Goal: Task Accomplishment & Management: Complete application form

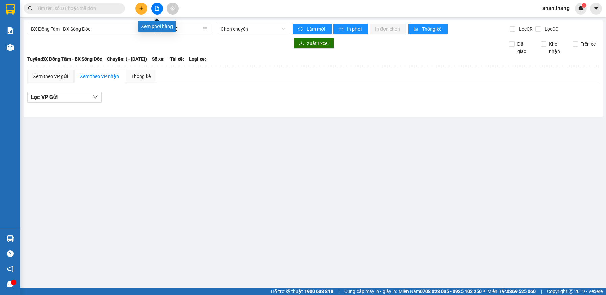
click at [157, 7] on icon "file-add" at bounding box center [157, 8] width 5 height 5
click at [169, 31] on input "[DATE]" at bounding box center [183, 28] width 36 height 7
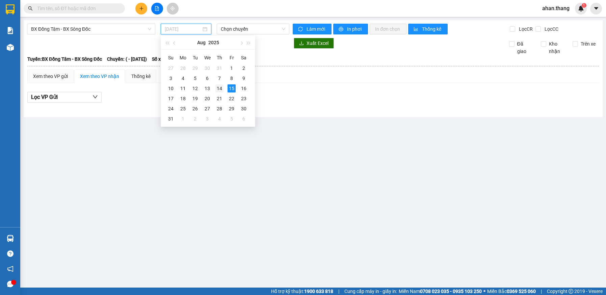
click at [218, 89] on div "14" at bounding box center [219, 88] width 8 height 8
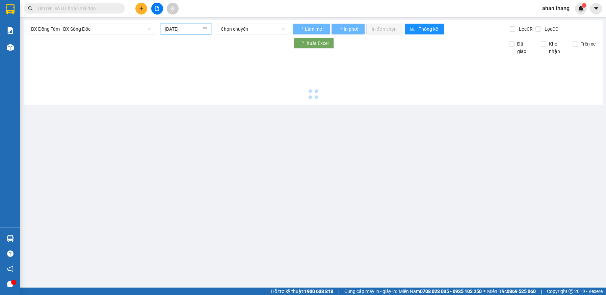
type input "[DATE]"
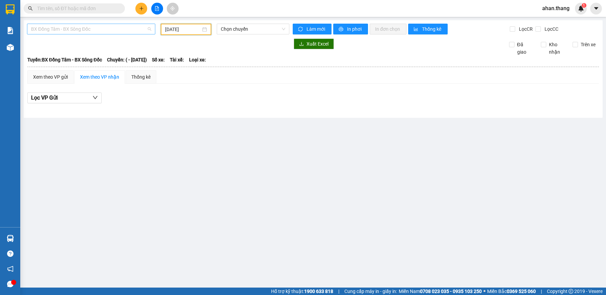
click at [121, 34] on div "BX Đồng Tâm - BX Sông Đốc" at bounding box center [91, 29] width 128 height 11
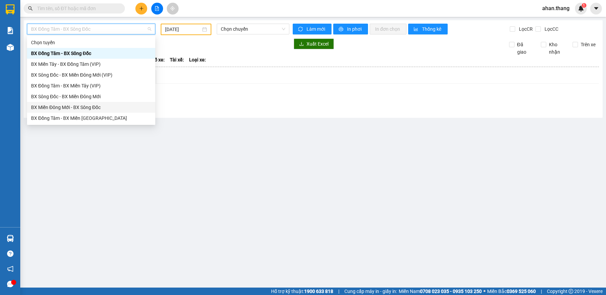
click at [113, 108] on div "BX Miền Đông Mới - BX Sông Đốc" at bounding box center [91, 107] width 120 height 7
type input "[DATE]"
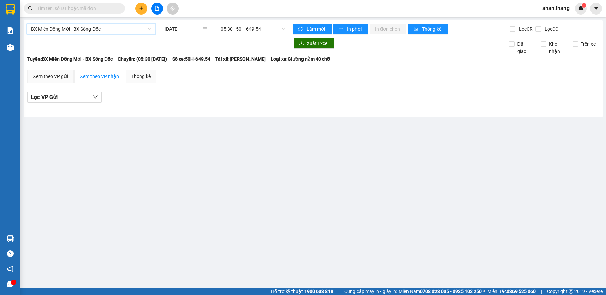
click at [104, 6] on input "text" at bounding box center [77, 8] width 80 height 7
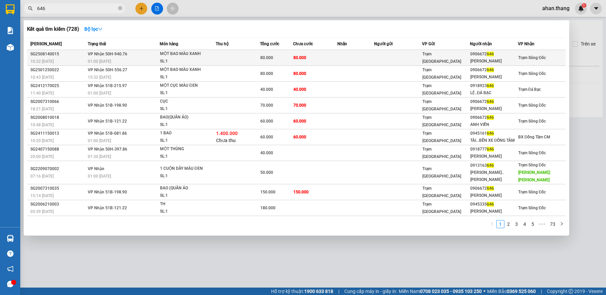
type input "646"
click at [220, 58] on td at bounding box center [238, 58] width 44 height 16
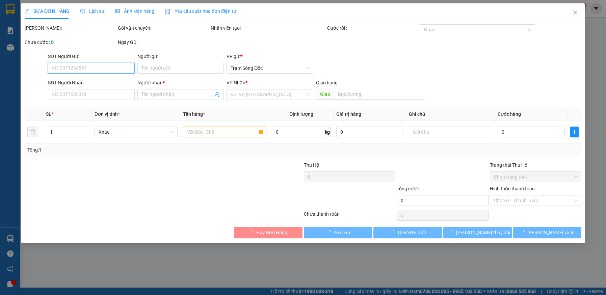
type input "0906672646"
type input "[PERSON_NAME]"
type input "80.000"
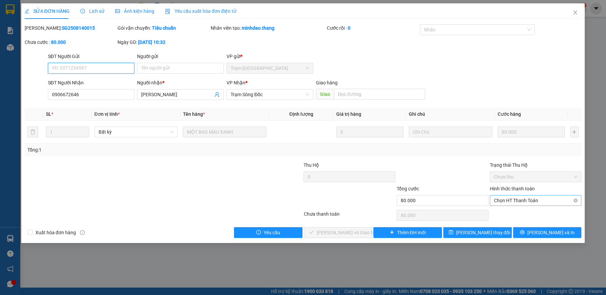
click at [526, 200] on span "Chọn HT Thanh Toán" at bounding box center [536, 201] width 84 height 10
click at [524, 213] on div "Tại văn phòng" at bounding box center [536, 213] width 84 height 7
type input "0"
click at [348, 233] on span "[PERSON_NAME] và Giao hàng" at bounding box center [349, 232] width 65 height 7
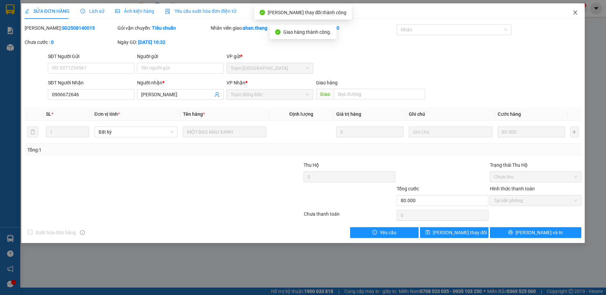
click at [574, 10] on span "Close" at bounding box center [575, 12] width 19 height 19
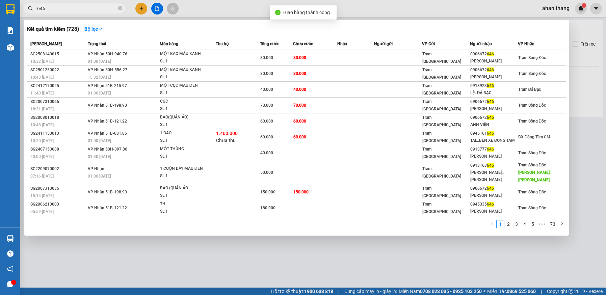
click at [60, 6] on input "646" at bounding box center [77, 8] width 80 height 7
type input "6"
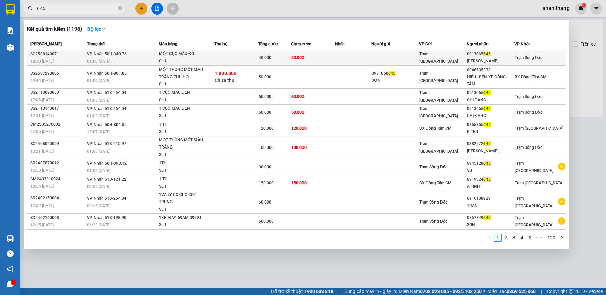
type input "645"
click at [333, 58] on td "40.000" at bounding box center [313, 58] width 44 height 16
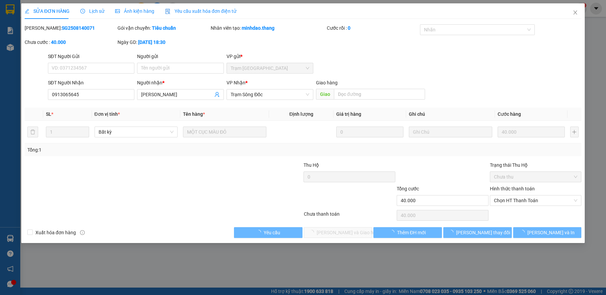
type input "0913065645"
type input "[PERSON_NAME]"
type input "40.000"
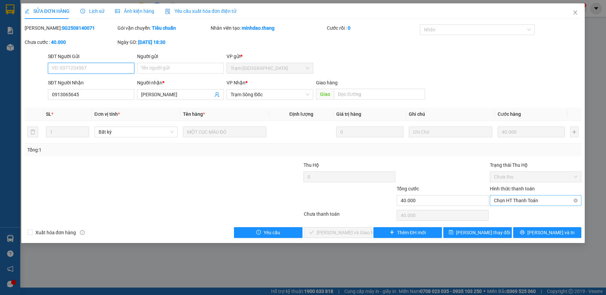
click at [518, 201] on span "Chọn HT Thanh Toán" at bounding box center [536, 201] width 84 height 10
drag, startPoint x: 517, startPoint y: 214, endPoint x: 438, endPoint y: 215, distance: 79.0
click at [515, 214] on div "Tại văn phòng" at bounding box center [536, 213] width 84 height 7
type input "0"
click at [357, 232] on span "[PERSON_NAME] và Giao hàng" at bounding box center [349, 232] width 65 height 7
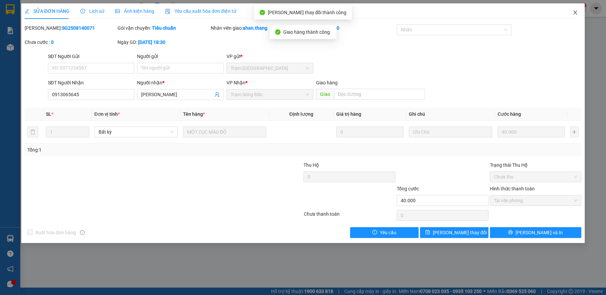
click at [574, 12] on icon "close" at bounding box center [575, 12] width 5 height 5
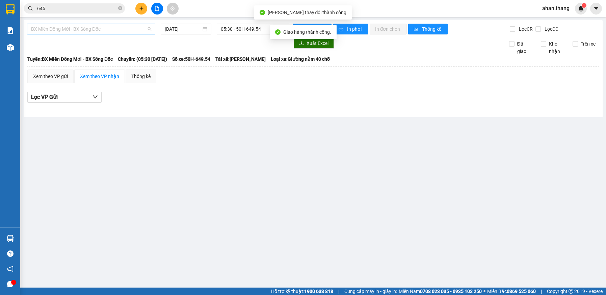
click at [72, 28] on span "BX Miền Đông Mới - BX Sông Đốc" at bounding box center [91, 29] width 120 height 10
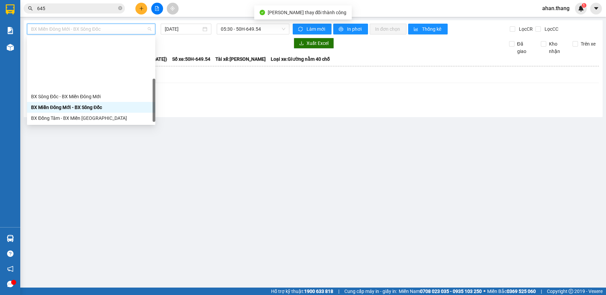
scroll to position [65, 0]
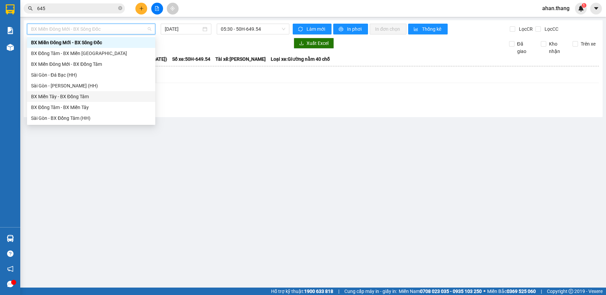
click at [50, 96] on div "BX Miền Tây - BX Đồng Tâm" at bounding box center [91, 96] width 120 height 7
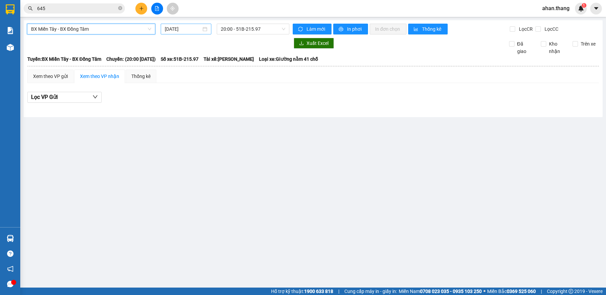
click at [178, 28] on input "[DATE]" at bounding box center [183, 28] width 36 height 7
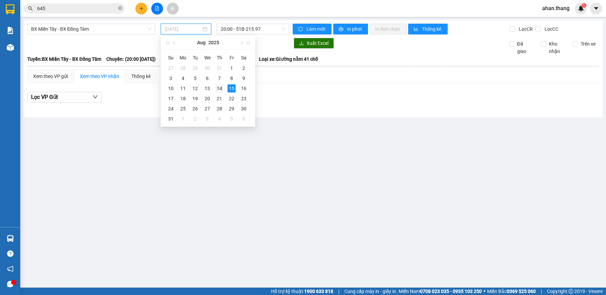
click at [222, 89] on div "14" at bounding box center [219, 88] width 8 height 8
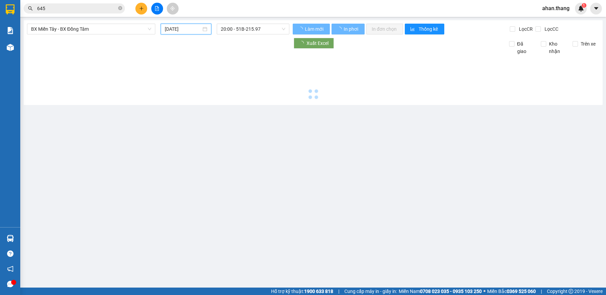
type input "[DATE]"
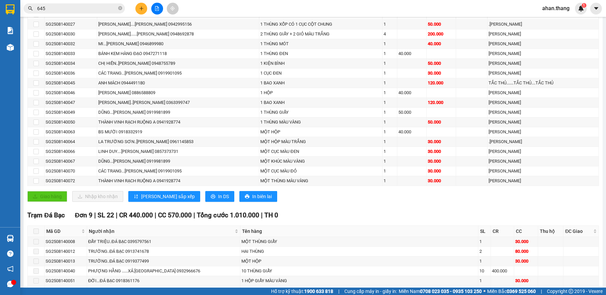
scroll to position [203, 0]
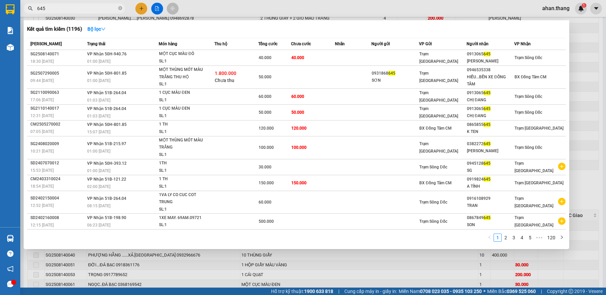
click at [58, 5] on input "645" at bounding box center [77, 8] width 80 height 7
type input "6"
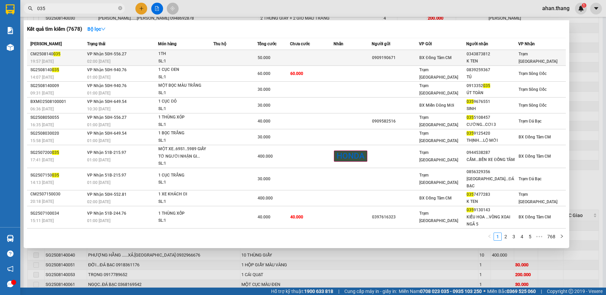
type input "035"
click at [304, 54] on td at bounding box center [312, 58] width 44 height 16
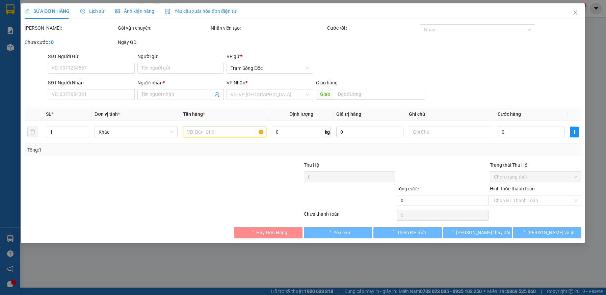
type input "0909190671"
type input "0343873812"
type input "K TEN"
type input "50.000"
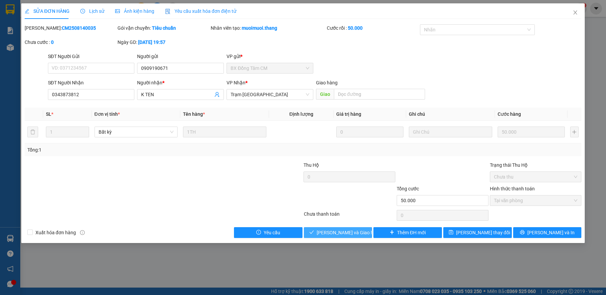
click at [332, 234] on span "[PERSON_NAME] và Giao hàng" at bounding box center [349, 232] width 65 height 7
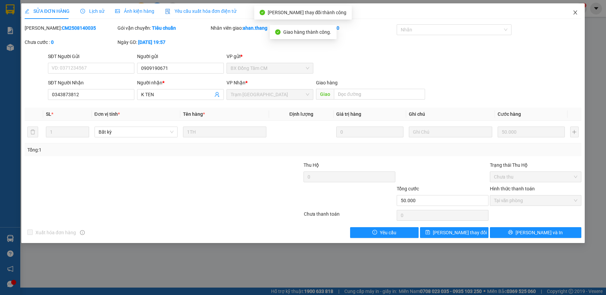
click at [574, 11] on icon "close" at bounding box center [576, 12] width 4 height 4
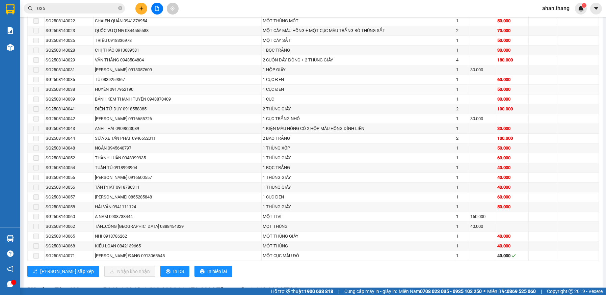
scroll to position [695, 0]
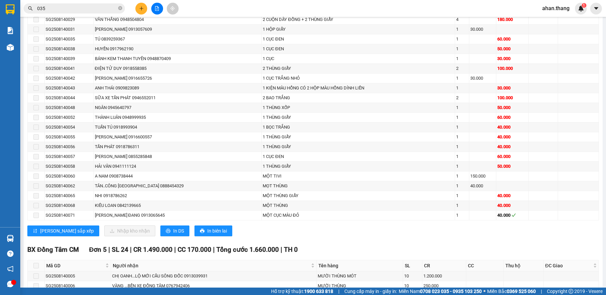
click at [90, 9] on input "035" at bounding box center [77, 8] width 80 height 7
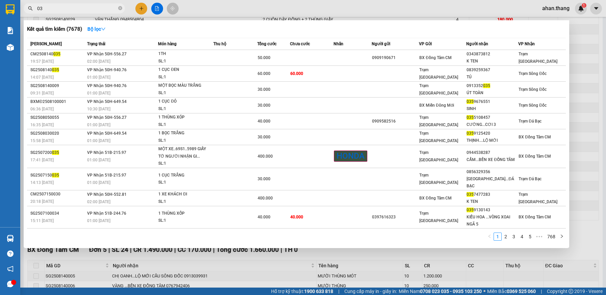
type input "0"
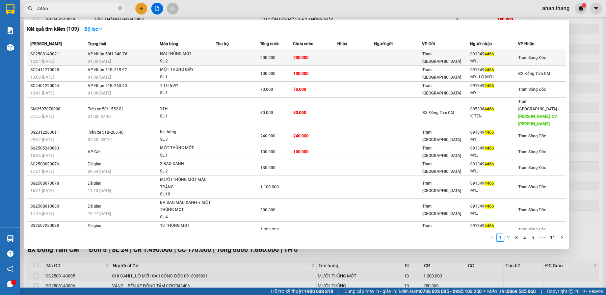
type input "4466"
click at [403, 53] on td at bounding box center [398, 58] width 48 height 16
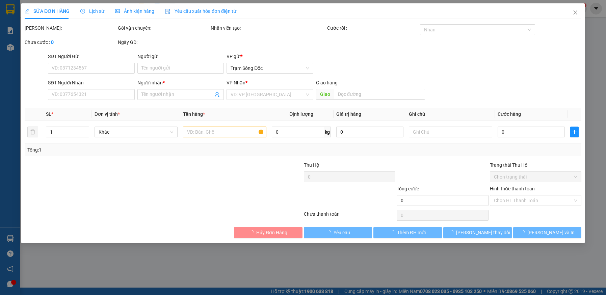
type input "0913494466"
type input "MY.."
type input "200.000"
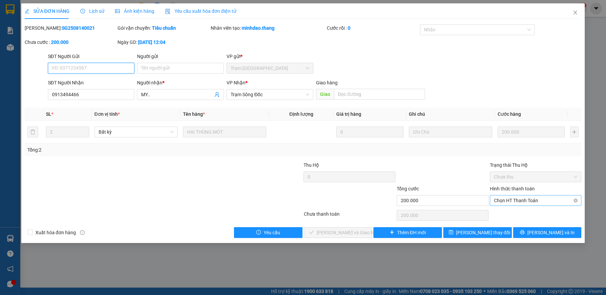
click at [509, 202] on span "Chọn HT Thanh Toán" at bounding box center [536, 201] width 84 height 10
click at [515, 214] on div "Tại văn phòng" at bounding box center [536, 213] width 84 height 7
type input "0"
click at [350, 229] on span "[PERSON_NAME] và Giao hàng" at bounding box center [349, 232] width 65 height 7
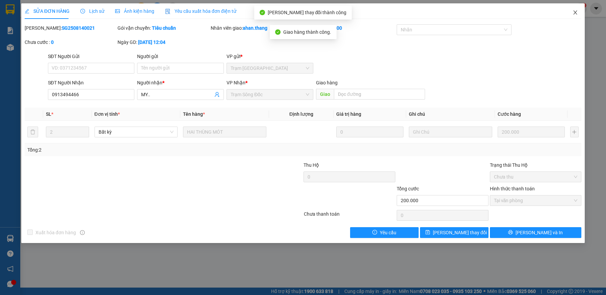
click at [577, 12] on icon "close" at bounding box center [575, 12] width 5 height 5
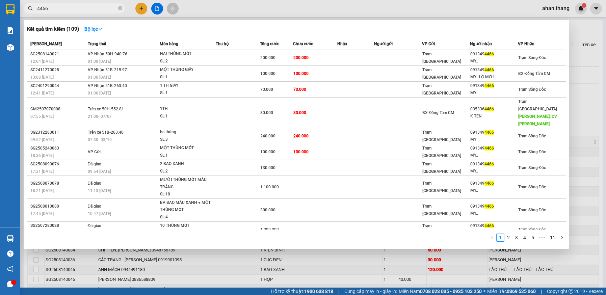
click at [90, 5] on input "4466" at bounding box center [77, 8] width 80 height 7
type input "4"
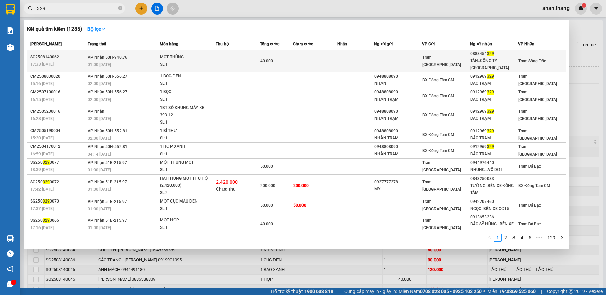
click at [236, 51] on td at bounding box center [238, 61] width 44 height 22
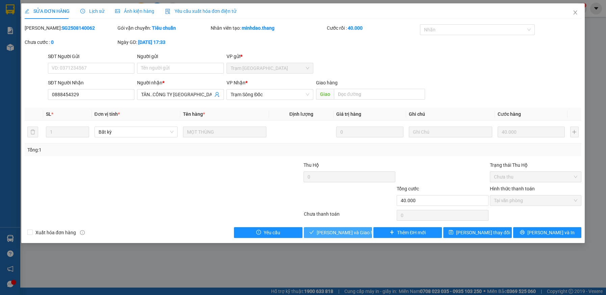
click at [338, 232] on span "[PERSON_NAME] và Giao hàng" at bounding box center [349, 232] width 65 height 7
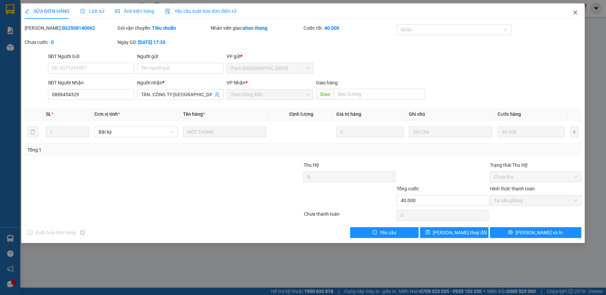
click at [576, 13] on icon "close" at bounding box center [576, 12] width 4 height 4
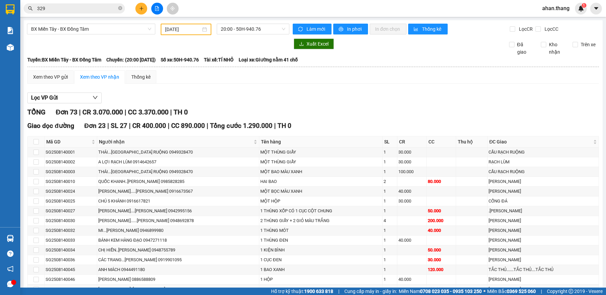
click at [84, 9] on input "329" at bounding box center [77, 8] width 80 height 7
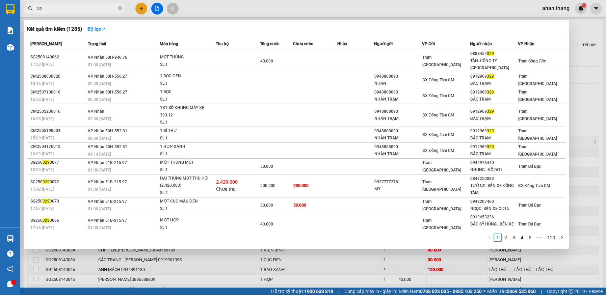
type input "3"
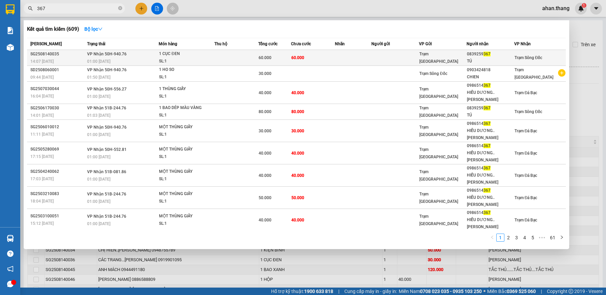
type input "367"
click at [294, 60] on span "60.000" at bounding box center [297, 57] width 13 height 5
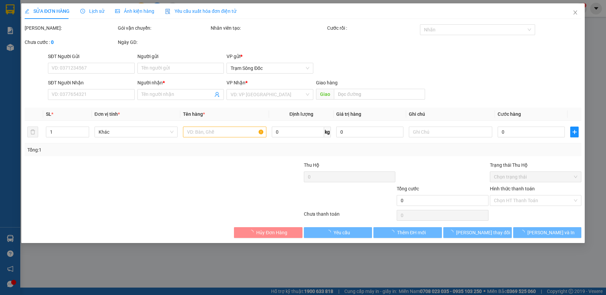
type input "0839259367"
type input "TÚ"
type input "60.000"
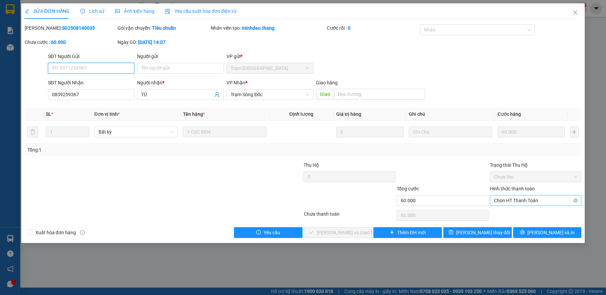
click at [529, 200] on span "Chọn HT Thanh Toán" at bounding box center [536, 201] width 84 height 10
click at [520, 216] on div "Tại văn phòng" at bounding box center [536, 213] width 84 height 7
type input "0"
click at [356, 235] on span "[PERSON_NAME] và Giao hàng" at bounding box center [349, 232] width 65 height 7
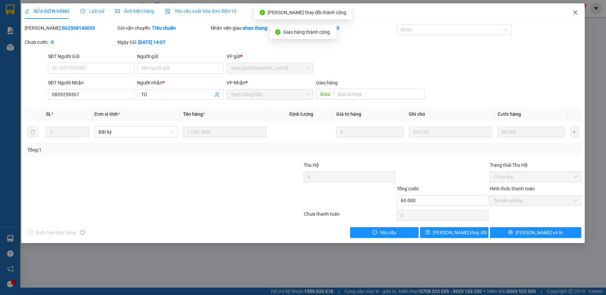
click at [574, 12] on icon "close" at bounding box center [575, 12] width 5 height 5
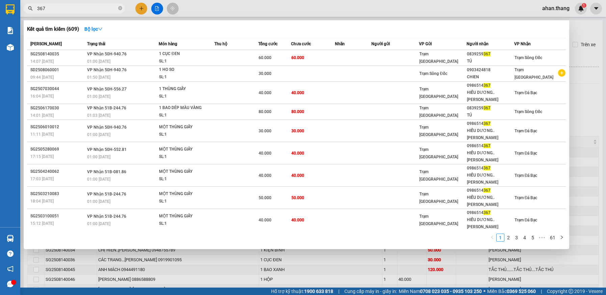
click at [75, 8] on input "367" at bounding box center [77, 8] width 80 height 7
type input "3"
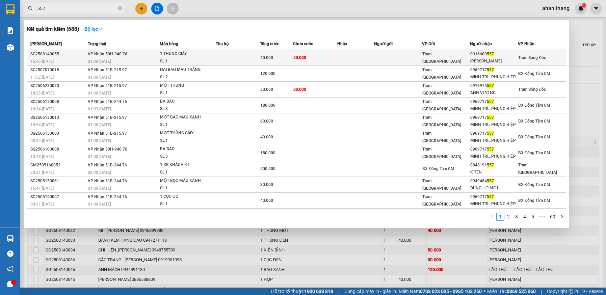
type input "557"
click at [278, 61] on div "40.000" at bounding box center [276, 57] width 32 height 7
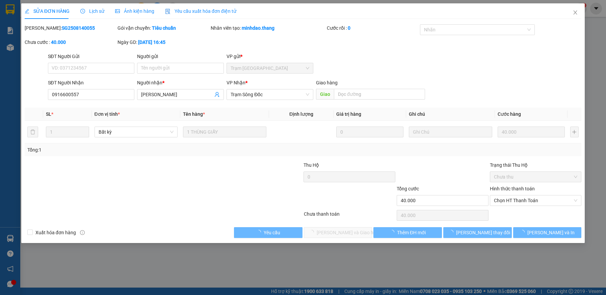
type input "0916600557"
type input "[PERSON_NAME]"
type input "40.000"
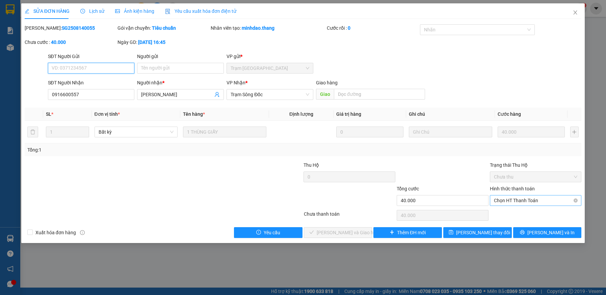
click at [515, 202] on span "Chọn HT Thanh Toán" at bounding box center [536, 201] width 84 height 10
click at [514, 213] on div "Tại văn phòng" at bounding box center [536, 213] width 84 height 7
type input "0"
click at [363, 233] on button "[PERSON_NAME] và Giao hàng" at bounding box center [338, 232] width 69 height 11
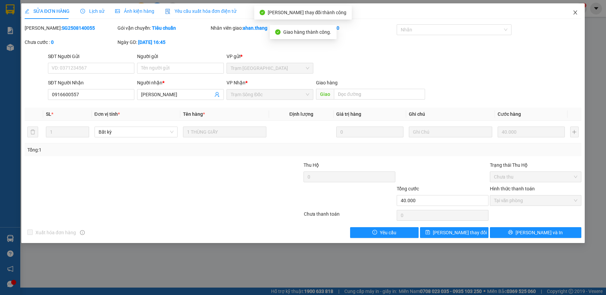
click at [575, 12] on icon "close" at bounding box center [576, 12] width 4 height 4
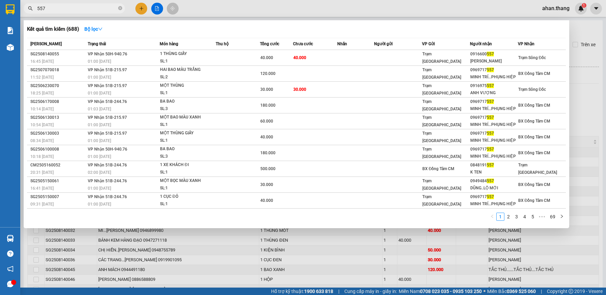
click at [94, 5] on input "557" at bounding box center [77, 8] width 80 height 7
type input "5"
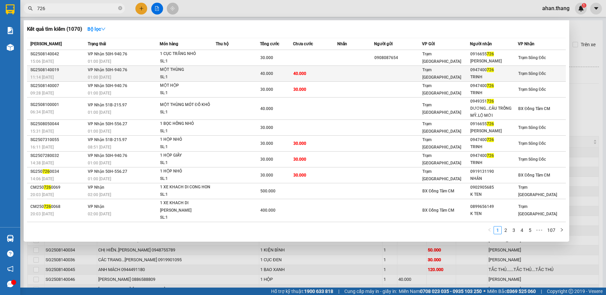
type input "726"
click at [329, 71] on td "40.000" at bounding box center [315, 74] width 44 height 16
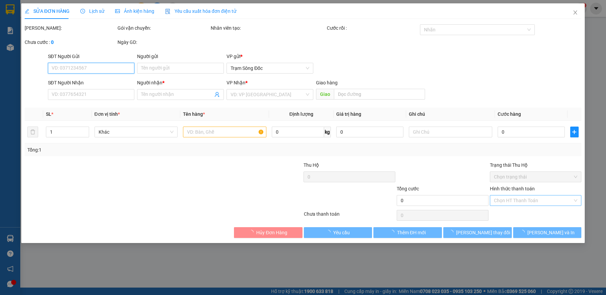
type input "0947400726"
type input "TRINH"
type input "40.000"
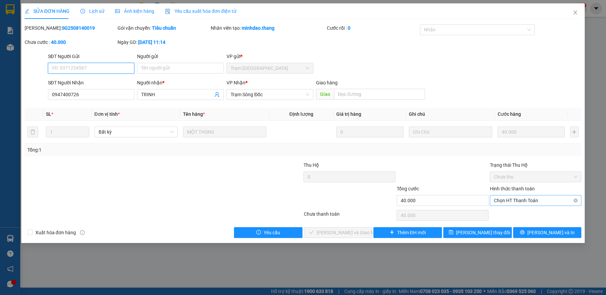
click at [514, 200] on span "Chọn HT Thanh Toán" at bounding box center [536, 201] width 84 height 10
click at [512, 214] on div "Tại văn phòng" at bounding box center [536, 213] width 84 height 7
type input "0"
click at [356, 235] on span "[PERSON_NAME] và Giao hàng" at bounding box center [349, 232] width 65 height 7
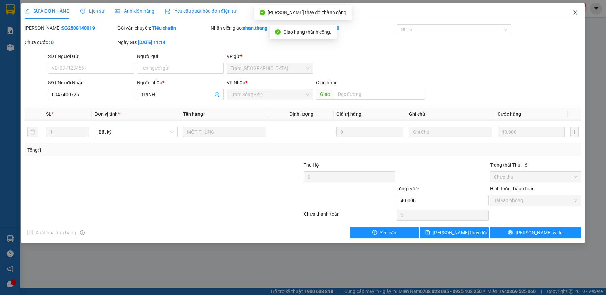
click at [574, 12] on icon "close" at bounding box center [576, 12] width 4 height 4
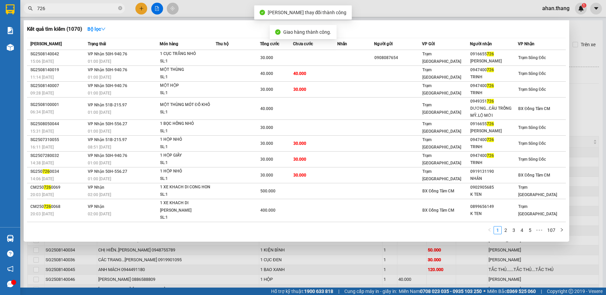
click at [50, 11] on input "726" at bounding box center [77, 8] width 80 height 7
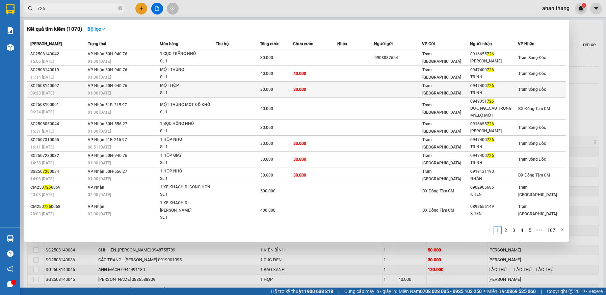
click at [249, 89] on td at bounding box center [238, 90] width 44 height 16
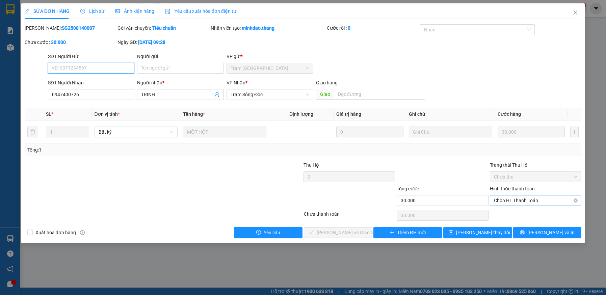
click at [524, 201] on span "Chọn HT Thanh Toán" at bounding box center [536, 201] width 84 height 10
click at [515, 217] on div "Tại văn phòng" at bounding box center [536, 213] width 84 height 7
type input "0"
click at [358, 232] on span "[PERSON_NAME] và Giao hàng" at bounding box center [349, 232] width 65 height 7
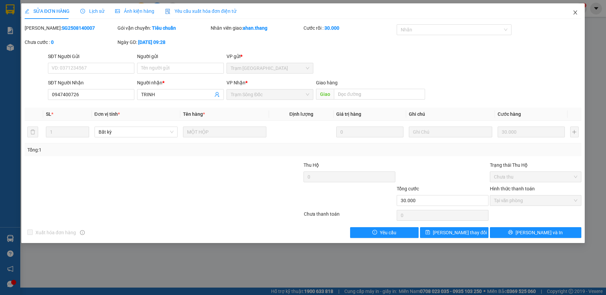
click at [574, 12] on icon "close" at bounding box center [575, 12] width 5 height 5
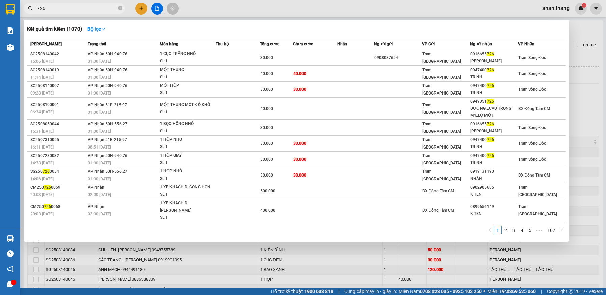
click at [88, 5] on input "726" at bounding box center [77, 8] width 80 height 7
type input "7"
click at [84, 9] on input "665" at bounding box center [77, 8] width 80 height 7
type input "6"
type input "1"
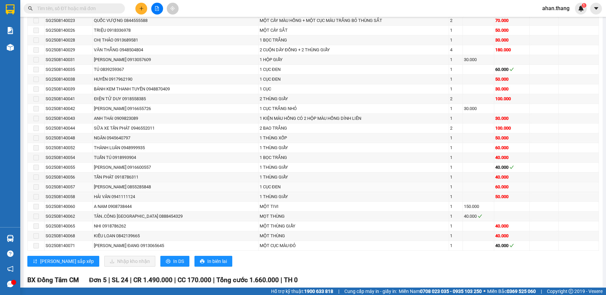
scroll to position [675, 0]
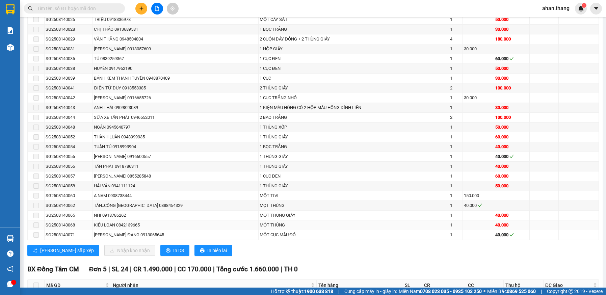
click at [229, 224] on div "KIỀU LOAN 0842139665" at bounding box center [175, 225] width 163 height 7
click at [104, 4] on span at bounding box center [74, 8] width 101 height 10
click at [93, 8] on input "text" at bounding box center [77, 8] width 80 height 7
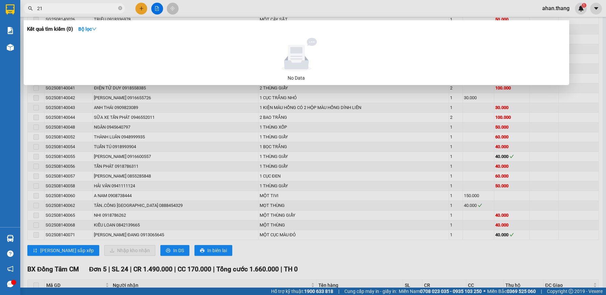
type input "2"
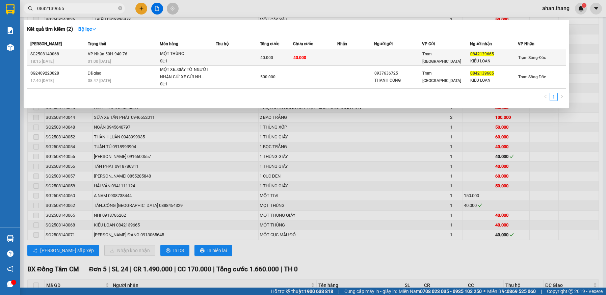
type input "0842139665"
click at [338, 56] on td at bounding box center [355, 58] width 37 height 16
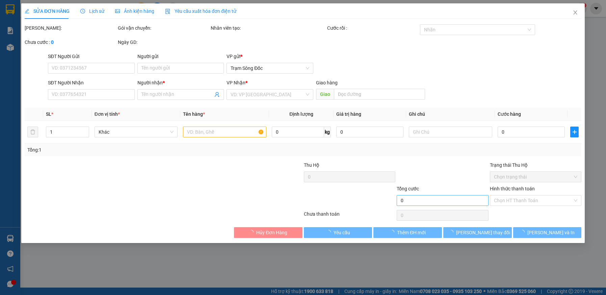
type input "0842139665"
type input "KIỀU LOAN"
type input "40.000"
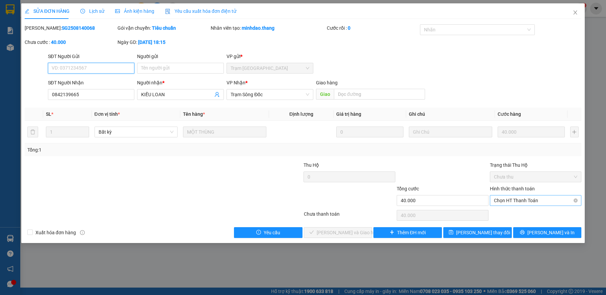
click at [519, 202] on span "Chọn HT Thanh Toán" at bounding box center [536, 201] width 84 height 10
click at [513, 211] on div "Tại văn phòng" at bounding box center [536, 213] width 84 height 7
type input "0"
click at [370, 230] on button "[PERSON_NAME] và Giao hàng" at bounding box center [338, 232] width 69 height 11
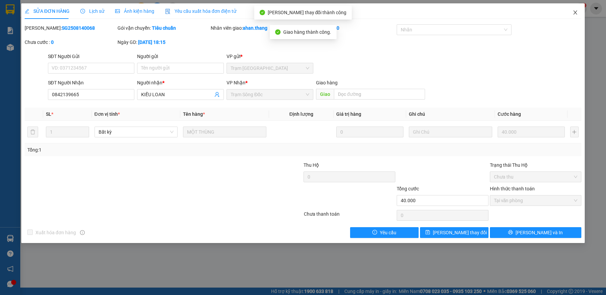
click at [575, 12] on icon "close" at bounding box center [576, 12] width 4 height 4
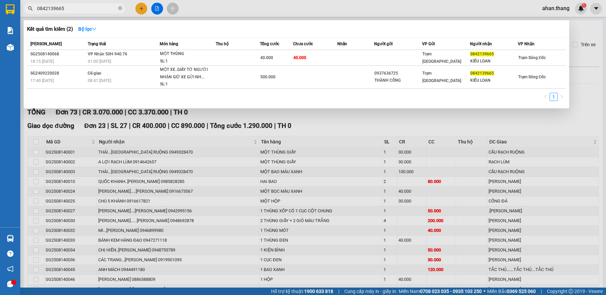
click at [84, 9] on input "0842139665" at bounding box center [77, 8] width 80 height 7
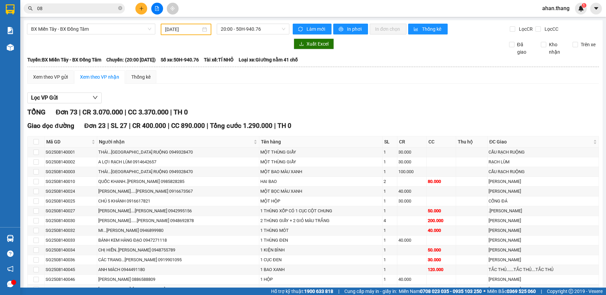
type input "0"
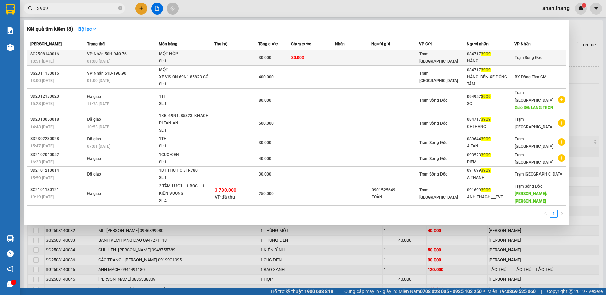
type input "3909"
click at [355, 60] on td at bounding box center [353, 58] width 36 height 16
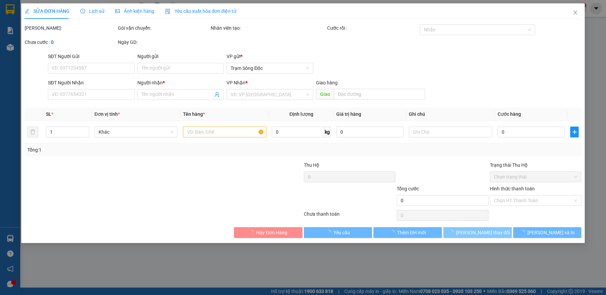
type input "0847173909"
type input "HẰNG.."
type input "30.000"
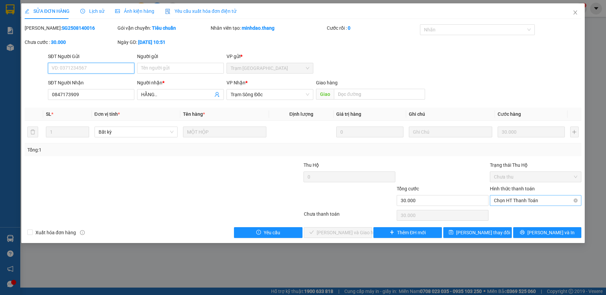
click at [506, 200] on span "Chọn HT Thanh Toán" at bounding box center [536, 201] width 84 height 10
click at [507, 213] on div "Tại văn phòng" at bounding box center [536, 213] width 84 height 7
type input "0"
click at [336, 233] on span "[PERSON_NAME] và Giao hàng" at bounding box center [349, 232] width 65 height 7
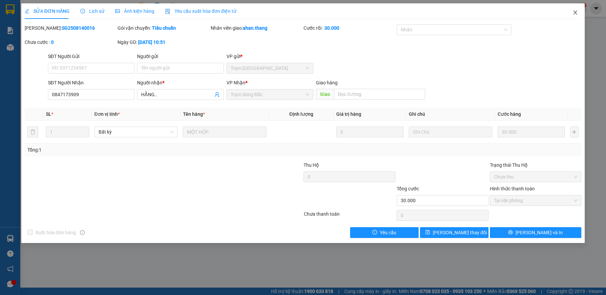
click at [576, 10] on icon "close" at bounding box center [575, 12] width 5 height 5
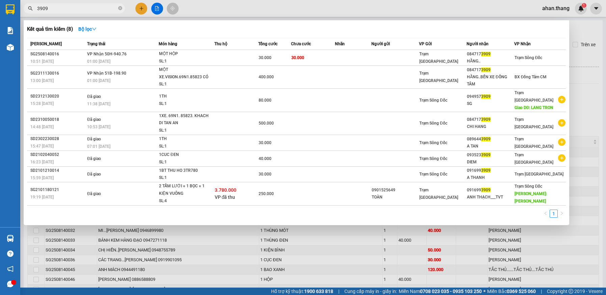
click at [94, 8] on input "3909" at bounding box center [77, 8] width 80 height 7
type input "3"
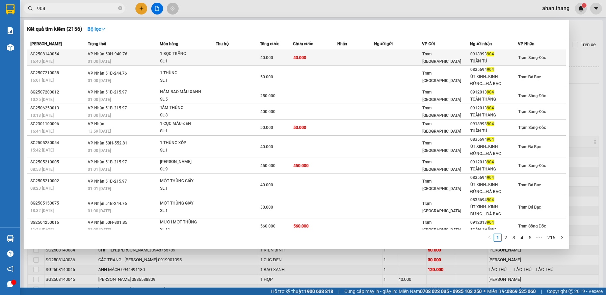
type input "904"
click at [311, 61] on td "40.000" at bounding box center [315, 58] width 44 height 16
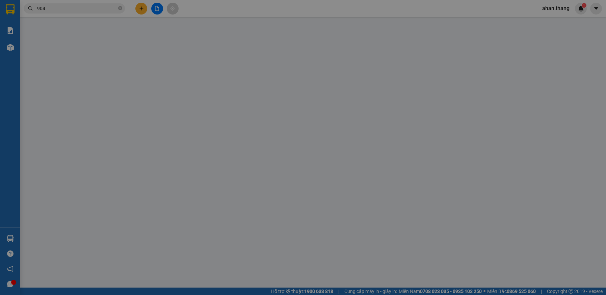
type input "0918993904"
type input "TUẤN TÚ"
type input "40.000"
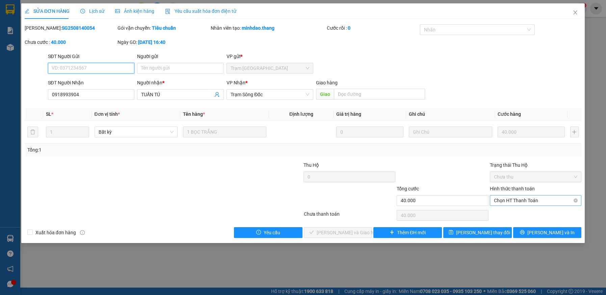
click at [532, 201] on span "Chọn HT Thanh Toán" at bounding box center [536, 201] width 84 height 10
click at [527, 214] on div "Tại văn phòng" at bounding box center [536, 213] width 84 height 7
type input "0"
click at [361, 234] on button "[PERSON_NAME] và Giao hàng" at bounding box center [338, 232] width 69 height 11
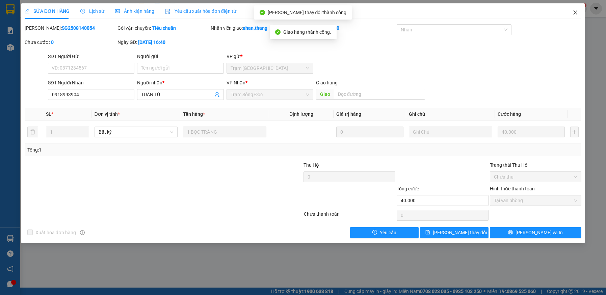
click at [576, 13] on icon "close" at bounding box center [576, 12] width 4 height 4
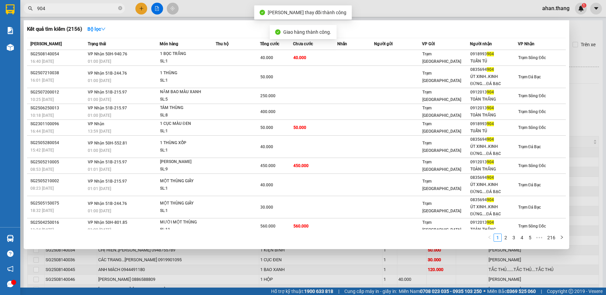
click at [100, 10] on input "904" at bounding box center [77, 8] width 80 height 7
type input "9"
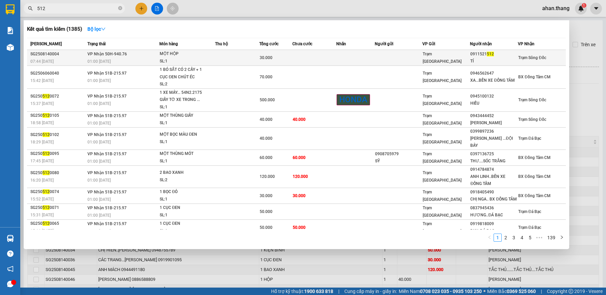
type input "512"
click at [301, 60] on td at bounding box center [314, 58] width 44 height 16
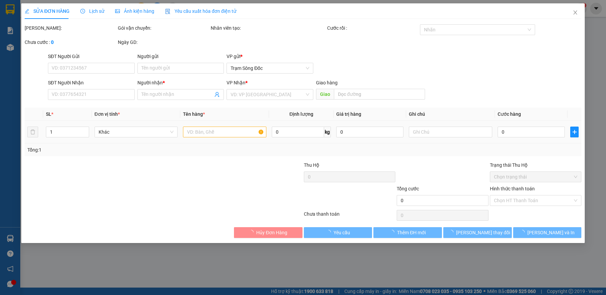
type input "0911521512"
type input "TÍ"
type input "30.000"
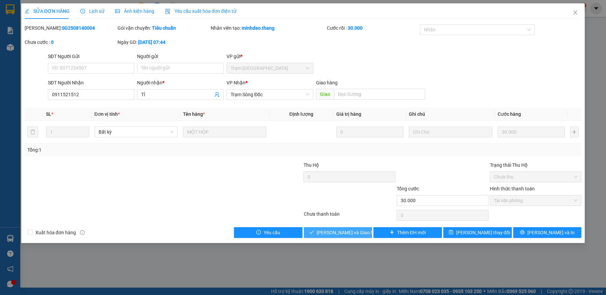
click at [365, 235] on button "[PERSON_NAME] và Giao hàng" at bounding box center [338, 232] width 69 height 11
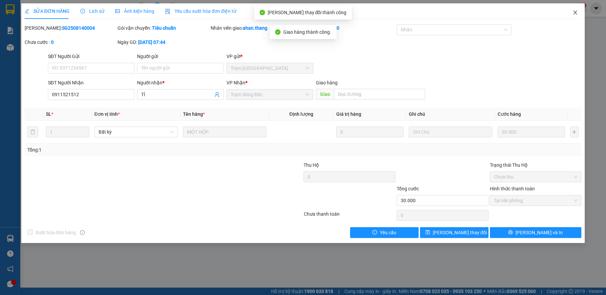
click at [574, 11] on icon "close" at bounding box center [575, 12] width 5 height 5
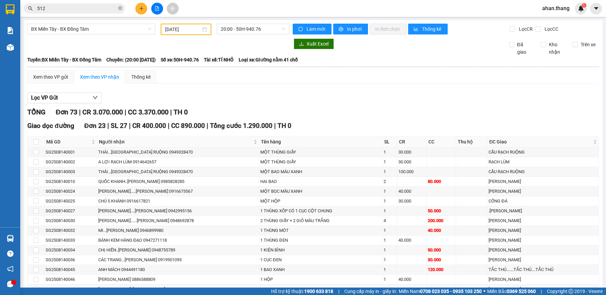
click at [100, 8] on input "512" at bounding box center [77, 8] width 80 height 7
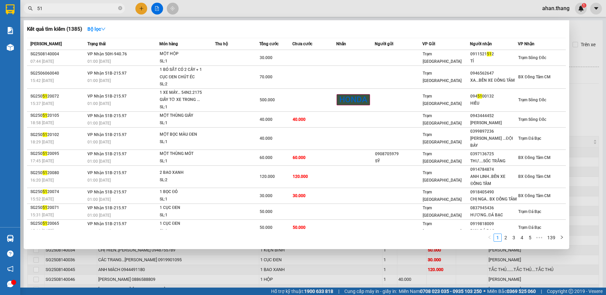
type input "5"
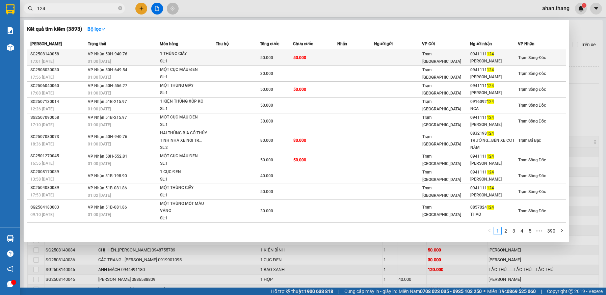
type input "124"
click at [279, 57] on div "50.000" at bounding box center [276, 57] width 32 height 7
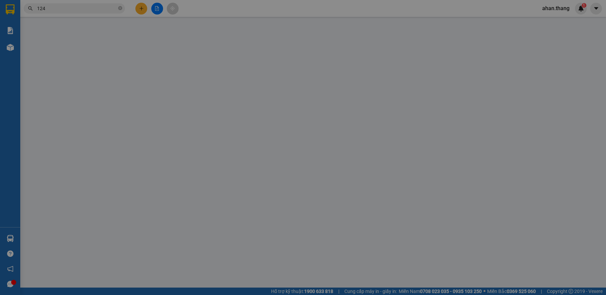
type input "0941111124"
type input "[PERSON_NAME]"
type input "50.000"
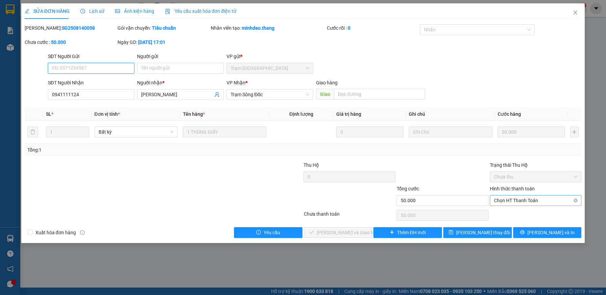
click at [528, 200] on span "Chọn HT Thanh Toán" at bounding box center [536, 201] width 84 height 10
drag, startPoint x: 509, startPoint y: 211, endPoint x: 504, endPoint y: 221, distance: 11.3
click at [510, 211] on div "Tại văn phòng" at bounding box center [536, 213] width 84 height 7
type input "0"
click at [363, 232] on button "[PERSON_NAME] và Giao hàng" at bounding box center [338, 232] width 69 height 11
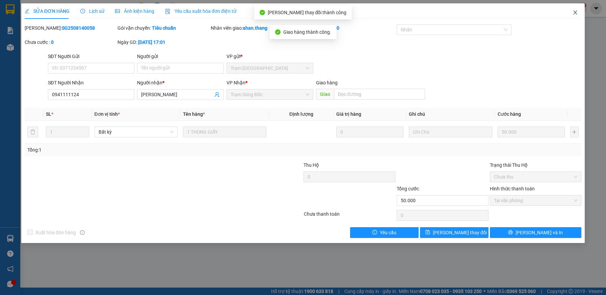
click at [574, 12] on icon "close" at bounding box center [576, 12] width 4 height 4
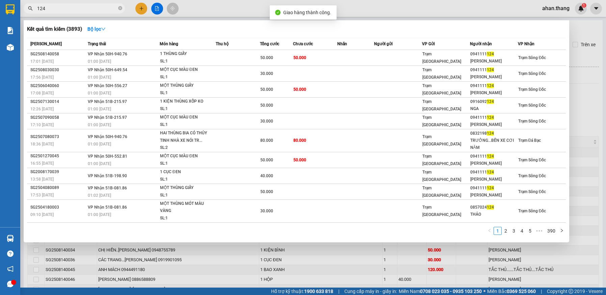
click at [93, 9] on input "124" at bounding box center [77, 8] width 80 height 7
type input "1"
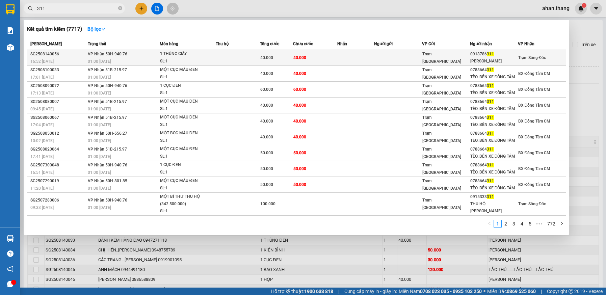
type input "311"
click at [343, 56] on td at bounding box center [355, 58] width 37 height 16
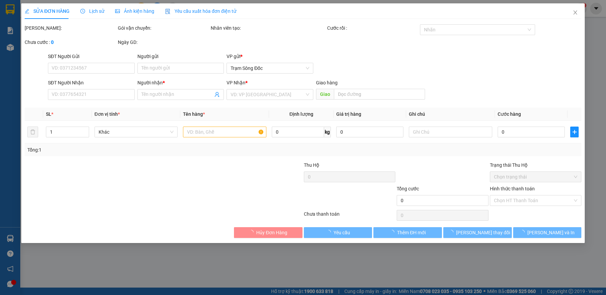
type input "0918786311"
type input "[PERSON_NAME]"
type input "40.000"
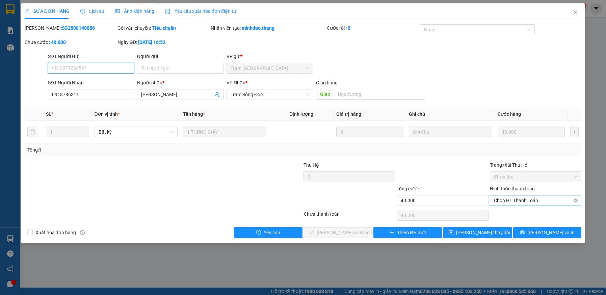
drag, startPoint x: 508, startPoint y: 199, endPoint x: 509, endPoint y: 206, distance: 6.5
click at [509, 200] on span "Chọn HT Thanh Toán" at bounding box center [536, 201] width 84 height 10
click at [513, 217] on div "Tại văn phòng" at bounding box center [536, 213] width 84 height 7
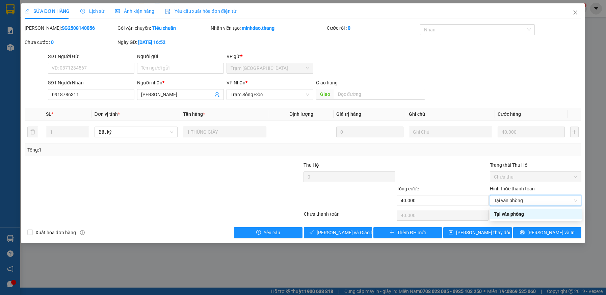
type input "0"
click at [348, 231] on span "[PERSON_NAME] và Giao hàng" at bounding box center [349, 232] width 65 height 7
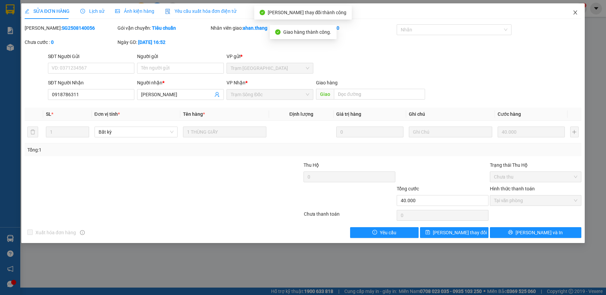
click at [575, 11] on icon "close" at bounding box center [575, 12] width 5 height 5
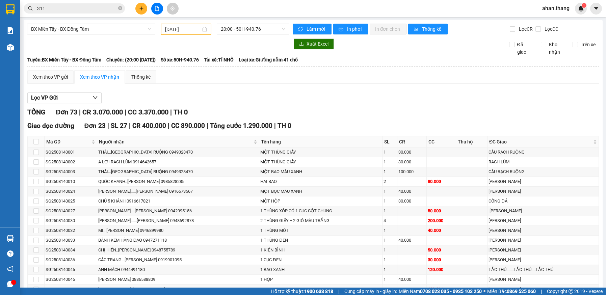
click at [97, 8] on input "311" at bounding box center [77, 8] width 80 height 7
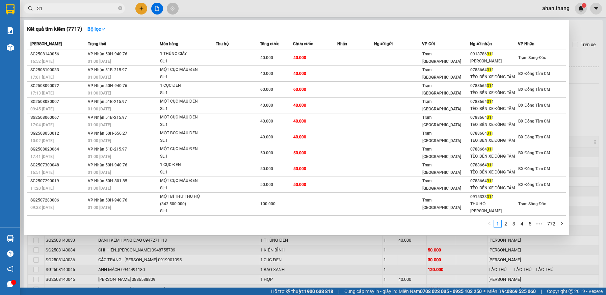
type input "3"
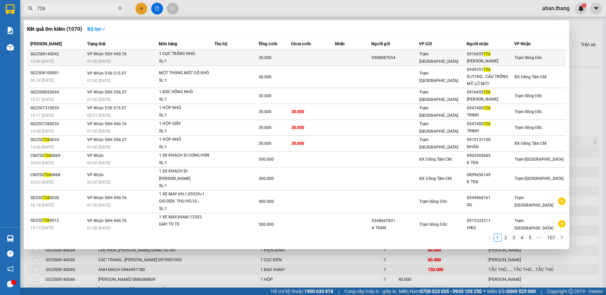
type input "726"
click at [231, 56] on td at bounding box center [236, 58] width 44 height 16
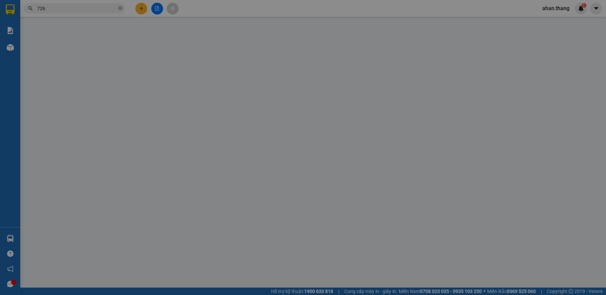
type input "0908087654"
type input "0916655726"
type input "[PERSON_NAME]"
type input "30.000"
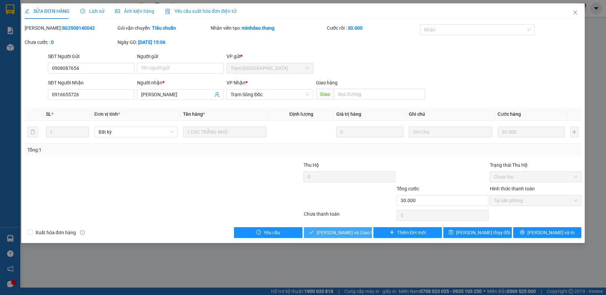
click at [354, 229] on span "[PERSON_NAME] và Giao hàng" at bounding box center [349, 232] width 65 height 7
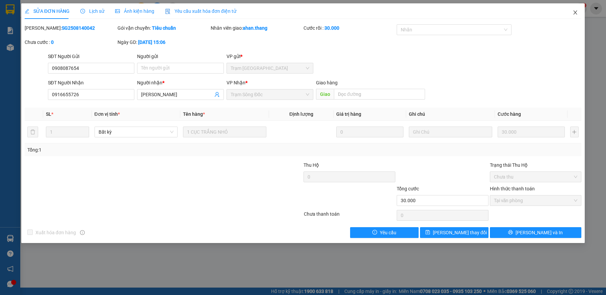
click at [576, 12] on icon "close" at bounding box center [576, 12] width 4 height 4
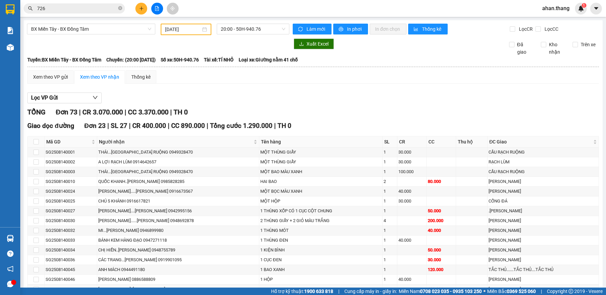
click at [104, 9] on input "726" at bounding box center [77, 8] width 80 height 7
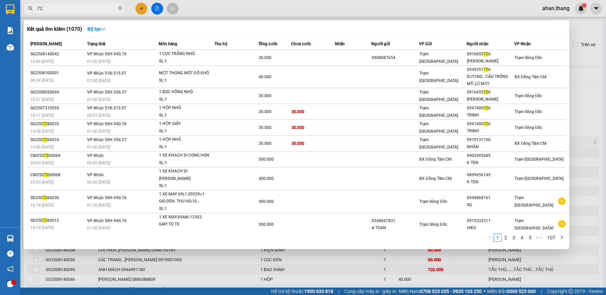
type input "7"
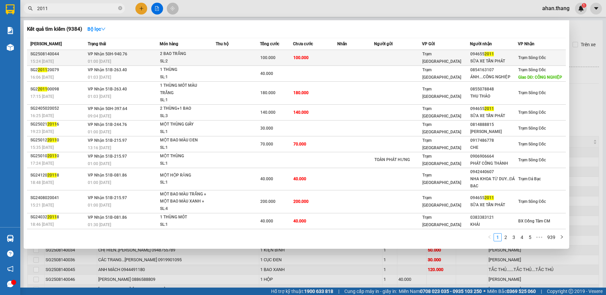
type input "2011"
click at [309, 59] on td "100.000" at bounding box center [315, 58] width 44 height 16
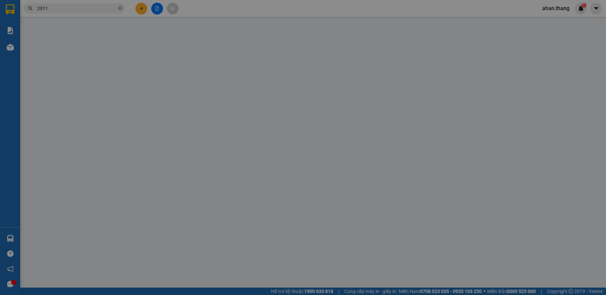
type input "0946552011"
type input "SỮA XE TẤN PHÁT"
type input "100.000"
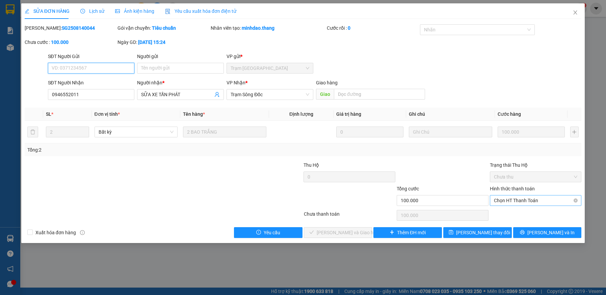
click at [536, 201] on span "Chọn HT Thanh Toán" at bounding box center [536, 201] width 84 height 10
click at [533, 216] on div "Tại văn phòng" at bounding box center [536, 213] width 84 height 7
type input "0"
click at [331, 230] on span "[PERSON_NAME] và Giao hàng" at bounding box center [349, 232] width 65 height 7
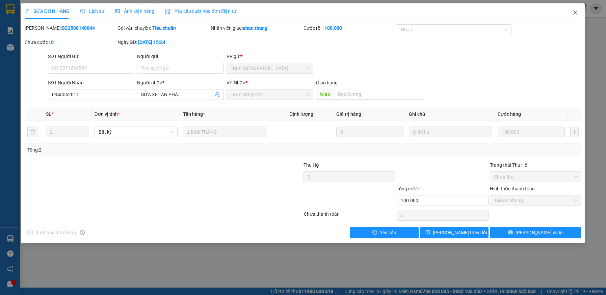
click at [577, 12] on icon "close" at bounding box center [575, 12] width 5 height 5
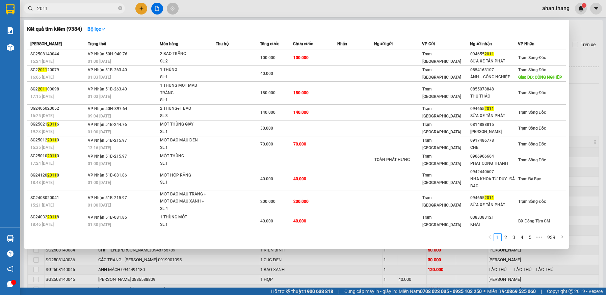
click at [108, 5] on input "2011" at bounding box center [77, 8] width 80 height 7
type input "2"
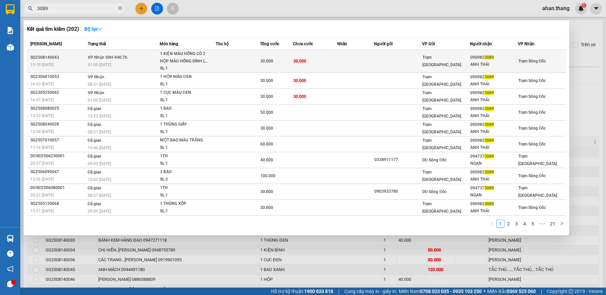
type input "3089"
click at [353, 62] on td at bounding box center [355, 61] width 37 height 23
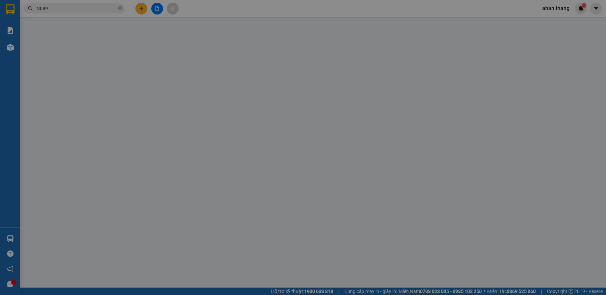
type input "0909823089"
type input "ANH THÁI"
type input "30.000"
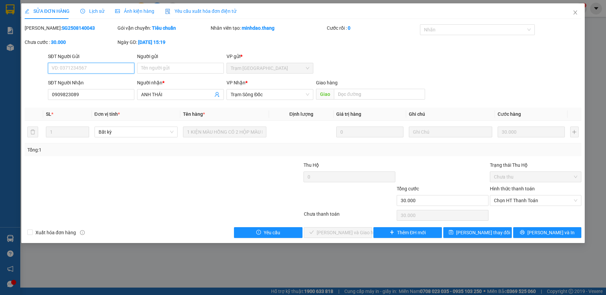
drag, startPoint x: 520, startPoint y: 202, endPoint x: 517, endPoint y: 207, distance: 5.3
click at [520, 202] on span "Chọn HT Thanh Toán" at bounding box center [536, 201] width 84 height 10
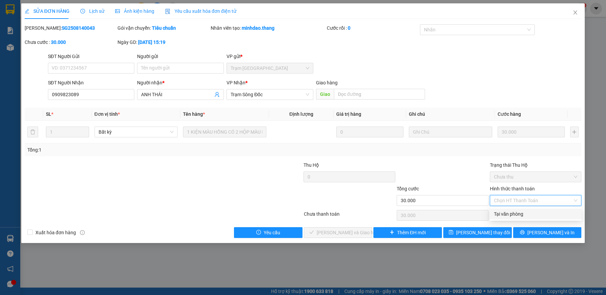
click at [519, 213] on div "Tại văn phòng" at bounding box center [536, 213] width 84 height 7
type input "0"
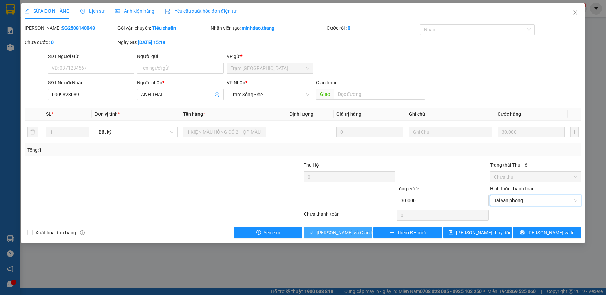
click at [333, 231] on span "[PERSON_NAME] và Giao hàng" at bounding box center [349, 232] width 65 height 7
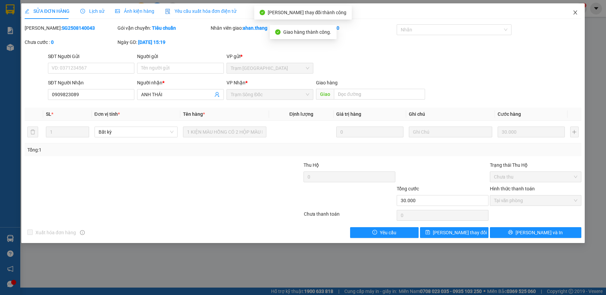
click at [576, 12] on icon "close" at bounding box center [575, 12] width 5 height 5
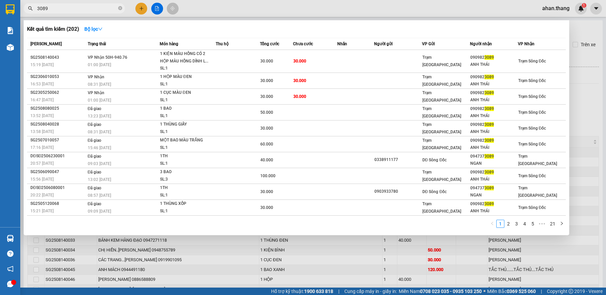
click at [81, 7] on input "3089" at bounding box center [77, 8] width 80 height 7
type input "3"
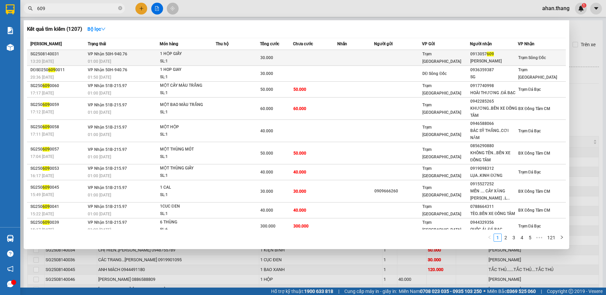
type input "609"
click at [447, 63] on td "Trạm [GEOGRAPHIC_DATA]" at bounding box center [446, 58] width 48 height 16
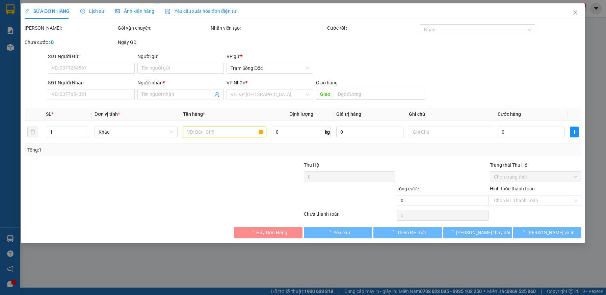
type input "0913057609"
type input "[PERSON_NAME]"
type input "30.000"
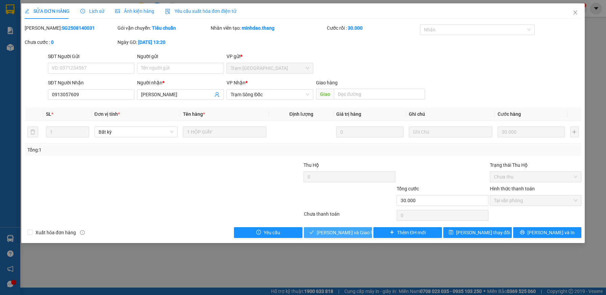
click at [334, 230] on span "[PERSON_NAME] và Giao hàng" at bounding box center [349, 232] width 65 height 7
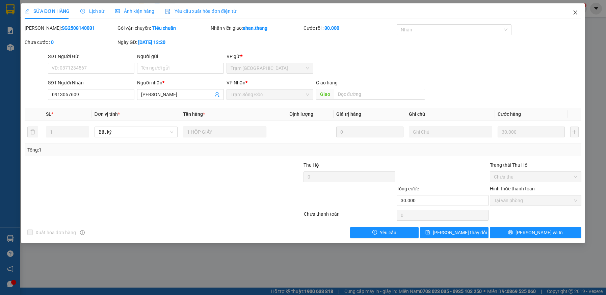
click at [575, 12] on icon "close" at bounding box center [576, 12] width 4 height 4
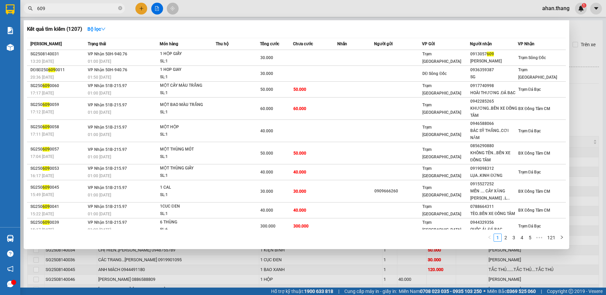
click at [51, 11] on input "609" at bounding box center [77, 8] width 80 height 7
type input "6"
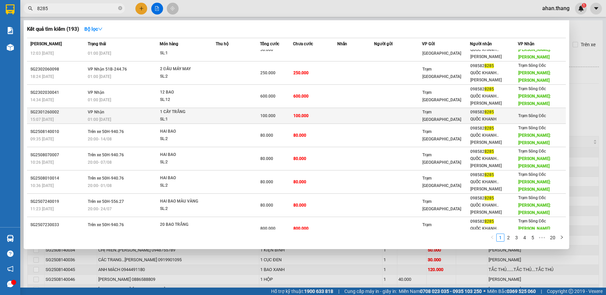
scroll to position [38, 0]
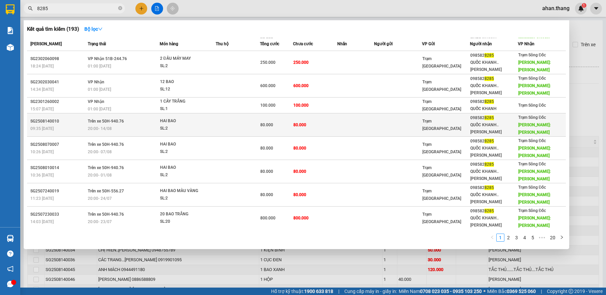
type input "8285"
click at [325, 123] on td "80.000" at bounding box center [315, 124] width 44 height 23
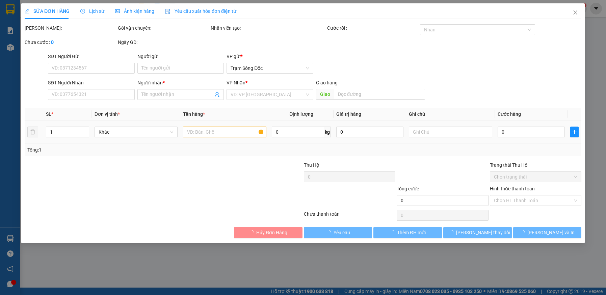
type input "0985828285"
type input "QUỐC KHANH..[PERSON_NAME]"
type input "[PERSON_NAME]"
type input "80.000"
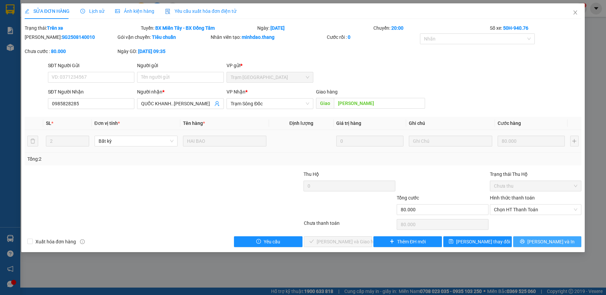
click at [546, 242] on span "[PERSON_NAME] và In" at bounding box center [551, 241] width 47 height 7
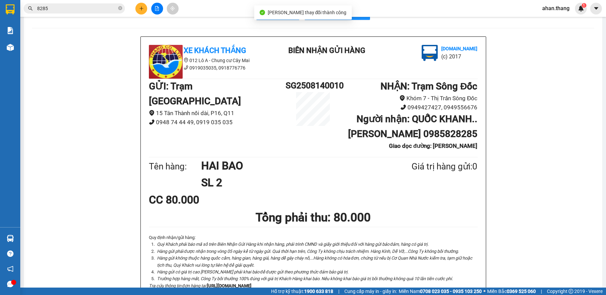
scroll to position [34, 0]
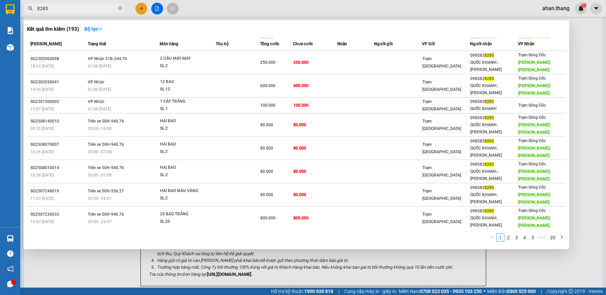
click at [59, 9] on input "8285" at bounding box center [77, 8] width 80 height 7
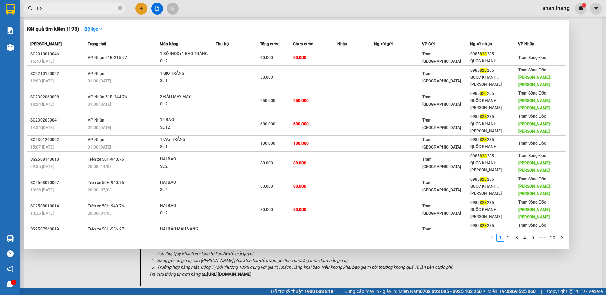
type input "8"
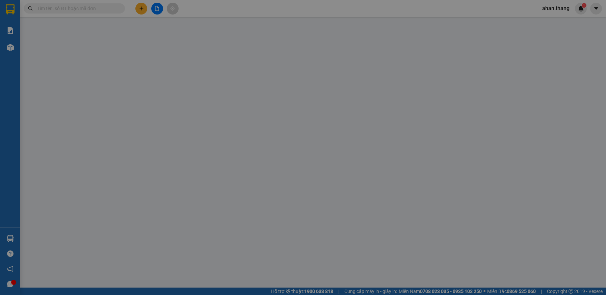
type input "0985828285"
type input "QUỐC KHANH..[PERSON_NAME]"
type input "[PERSON_NAME]"
type input "80.000"
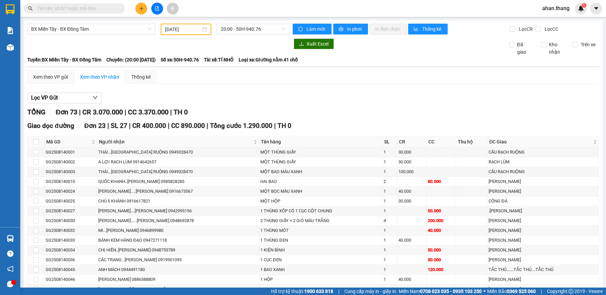
click at [59, 11] on input "text" at bounding box center [77, 8] width 80 height 7
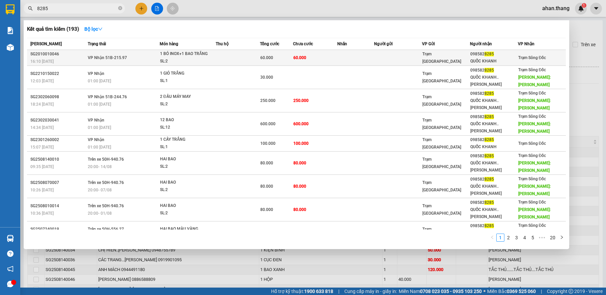
click at [333, 60] on td "60.000" at bounding box center [315, 58] width 44 height 16
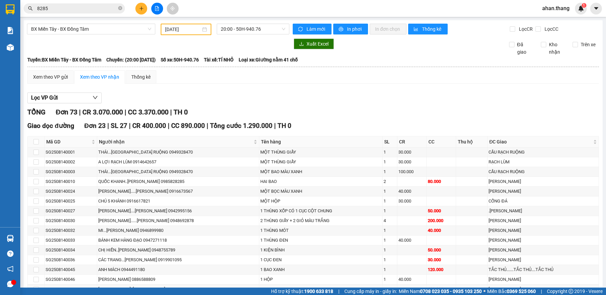
scroll to position [34, 0]
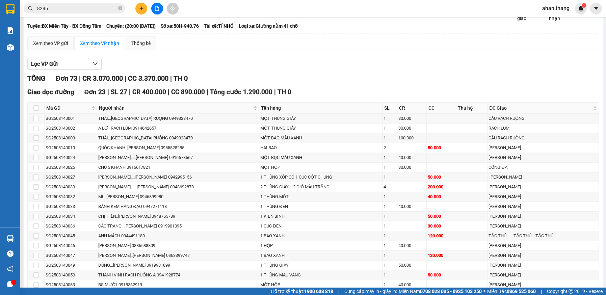
click at [46, 9] on input "8285" at bounding box center [77, 8] width 80 height 7
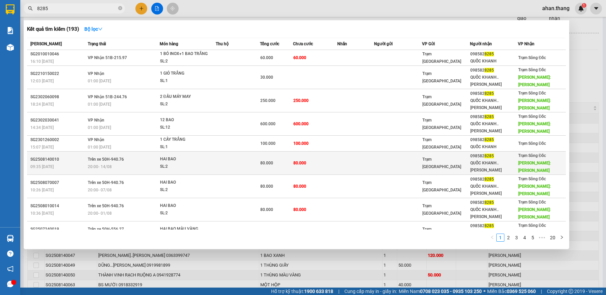
click at [232, 161] on td at bounding box center [238, 163] width 44 height 23
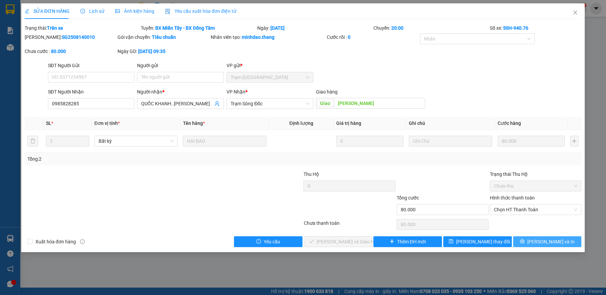
click at [539, 241] on button "[PERSON_NAME] và In" at bounding box center [547, 241] width 69 height 11
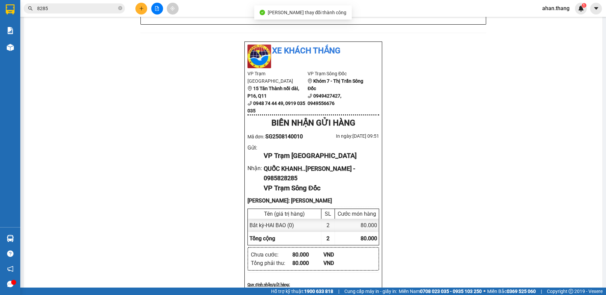
scroll to position [304, 0]
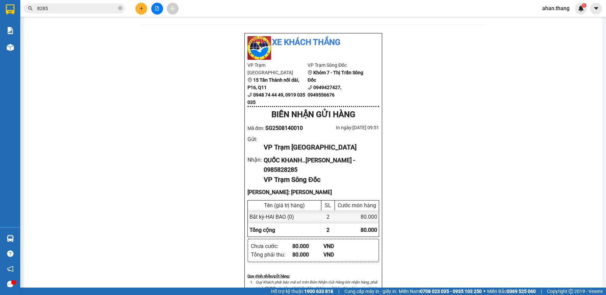
click at [62, 7] on input "8285" at bounding box center [77, 8] width 80 height 7
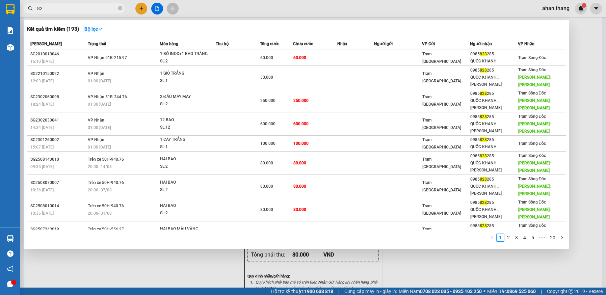
type input "8"
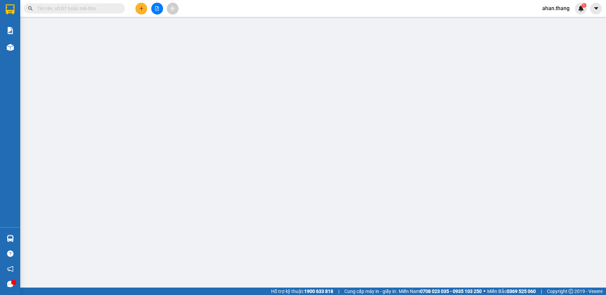
type input "0985828285"
type input "QUỐC KHANH..[PERSON_NAME]"
type input "[PERSON_NAME]"
type input "80.000"
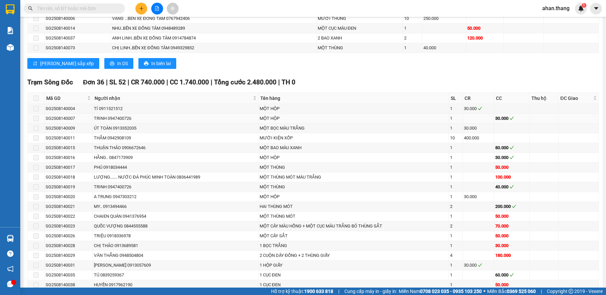
scroll to position [574, 0]
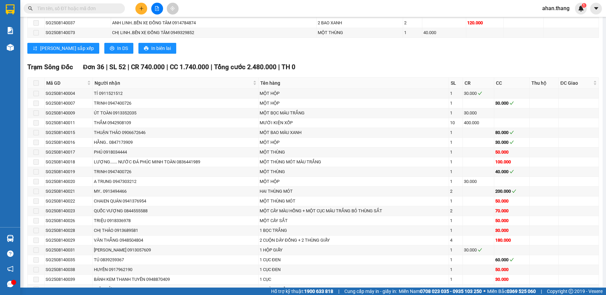
click at [65, 6] on input "text" at bounding box center [77, 8] width 80 height 7
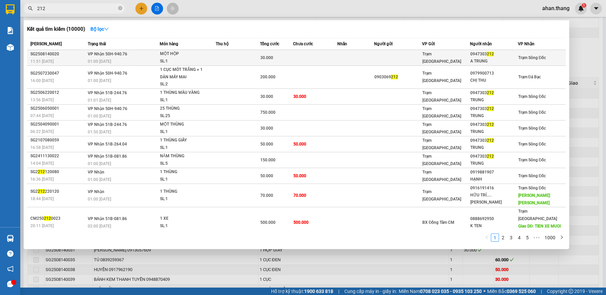
type input "212"
click at [306, 58] on td at bounding box center [315, 58] width 44 height 16
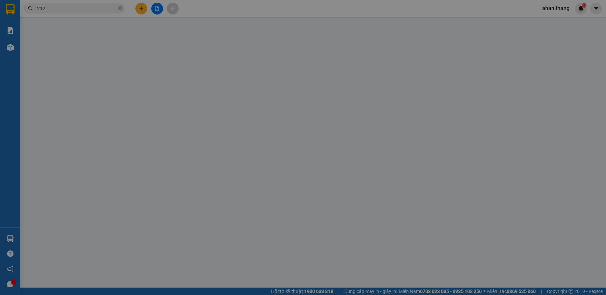
type input "0947303212"
type input "A TRUNG"
type input "30.000"
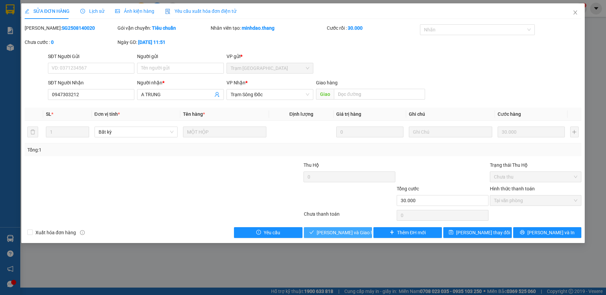
click at [358, 233] on span "[PERSON_NAME] và Giao hàng" at bounding box center [349, 232] width 65 height 7
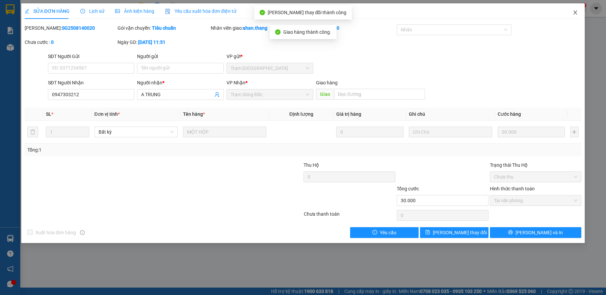
click at [575, 11] on icon "close" at bounding box center [575, 12] width 5 height 5
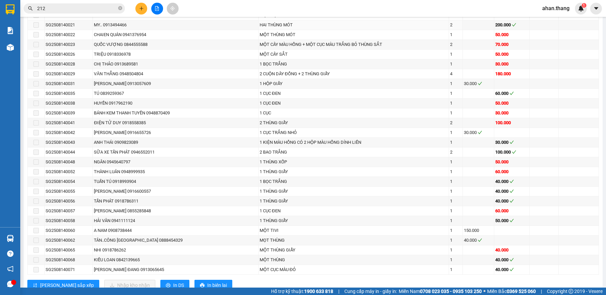
scroll to position [743, 0]
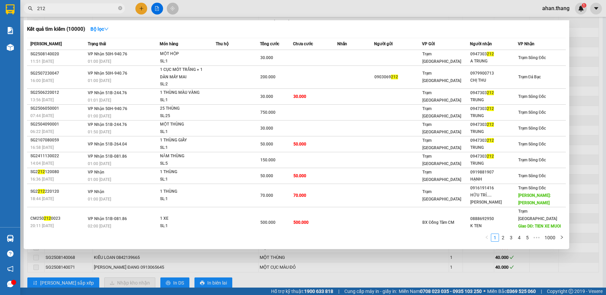
click at [68, 7] on input "212" at bounding box center [77, 8] width 80 height 7
type input "2"
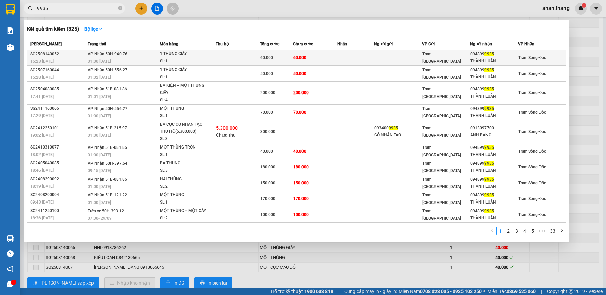
type input "9935"
click at [360, 60] on td at bounding box center [355, 58] width 37 height 16
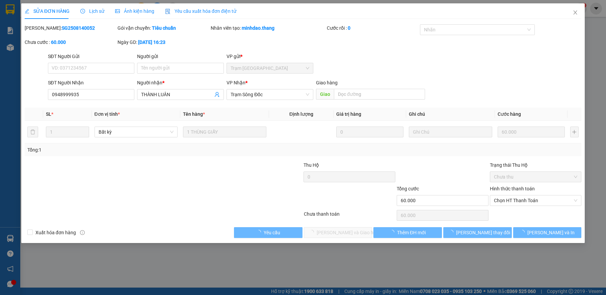
type input "0948999935"
type input "THÀNH LUÂN"
type input "60.000"
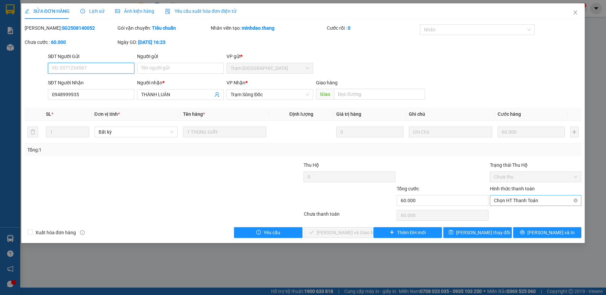
click at [524, 201] on span "Chọn HT Thanh Toán" at bounding box center [536, 201] width 84 height 10
click at [522, 212] on div "Tại văn phòng" at bounding box center [536, 213] width 84 height 7
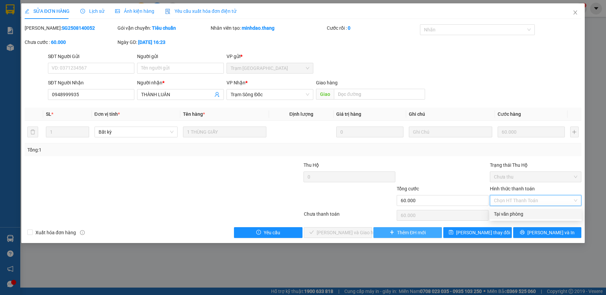
type input "0"
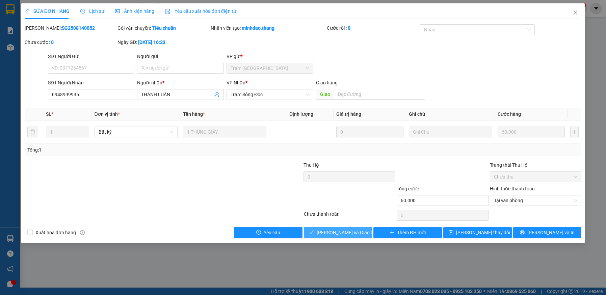
click at [337, 235] on span "[PERSON_NAME] và Giao hàng" at bounding box center [349, 232] width 65 height 7
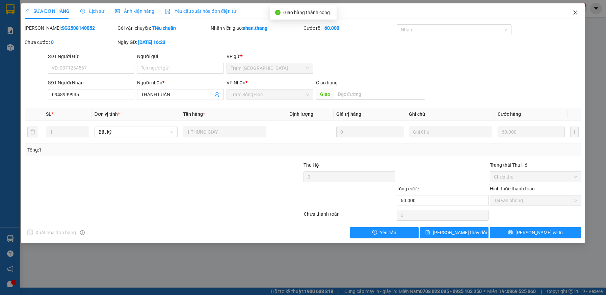
click at [576, 10] on icon "close" at bounding box center [575, 12] width 5 height 5
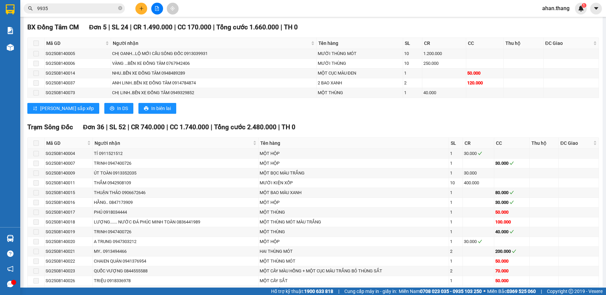
scroll to position [608, 0]
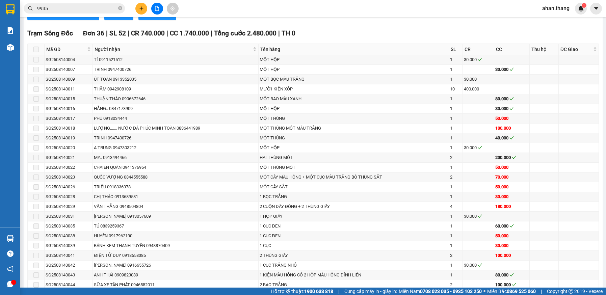
click at [62, 6] on input "9935" at bounding box center [77, 8] width 80 height 7
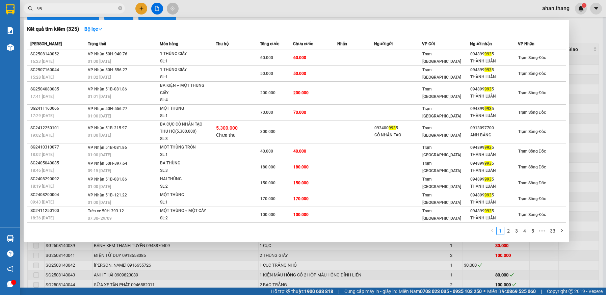
type input "9"
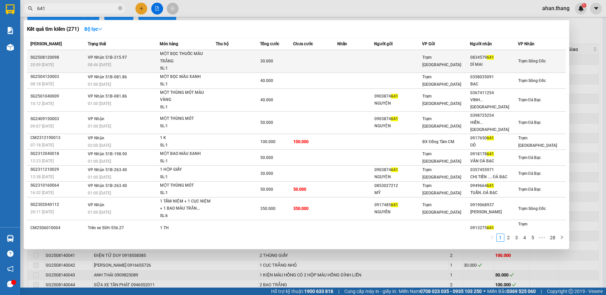
click at [358, 64] on td at bounding box center [355, 61] width 37 height 23
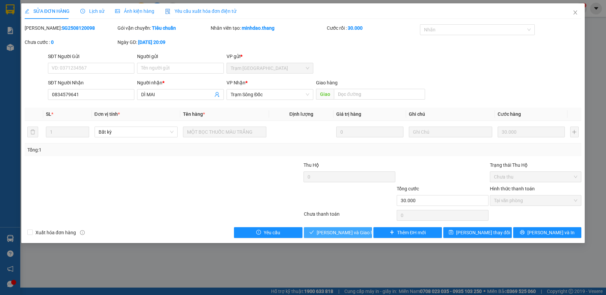
click at [355, 236] on span "[PERSON_NAME] và Giao hàng" at bounding box center [349, 232] width 65 height 7
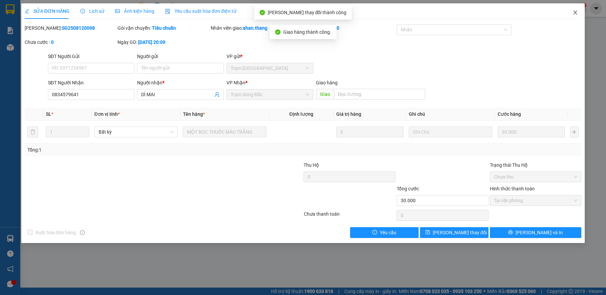
click at [573, 11] on icon "close" at bounding box center [575, 12] width 5 height 5
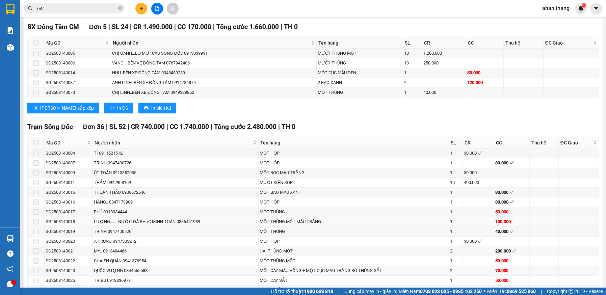
scroll to position [526, 0]
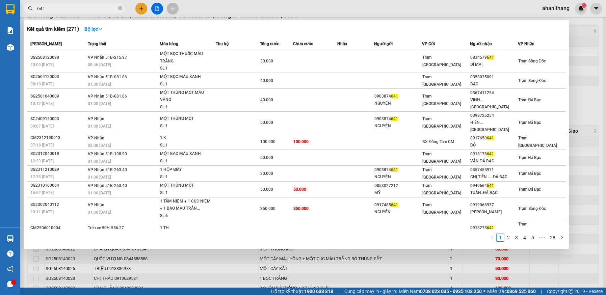
click at [61, 9] on input "641" at bounding box center [77, 8] width 80 height 7
type input "6"
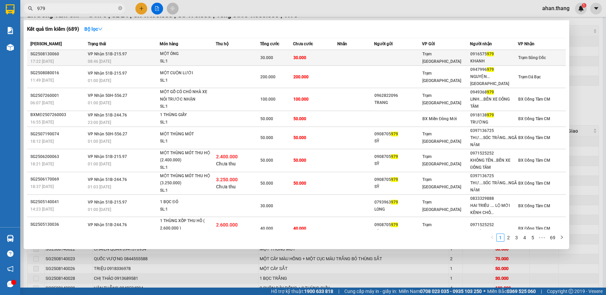
type input "979"
click at [382, 55] on td at bounding box center [398, 58] width 48 height 16
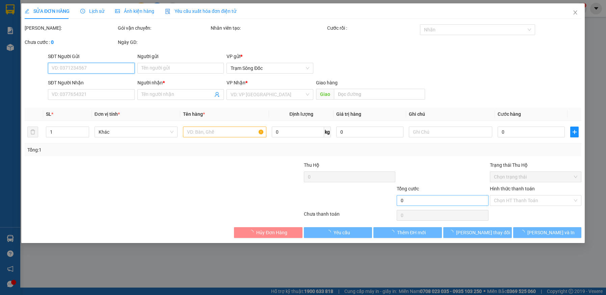
type input "0916575979"
type input "KHANH"
type input "30.000"
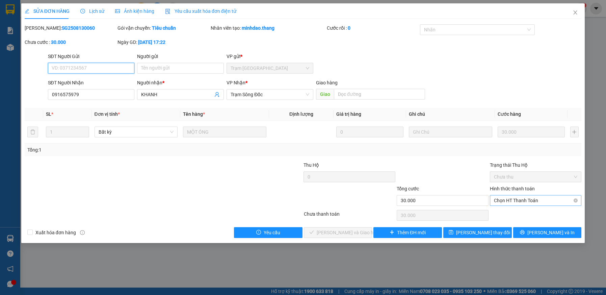
click at [516, 201] on span "Chọn HT Thanh Toán" at bounding box center [536, 201] width 84 height 10
click at [516, 212] on div "Tại văn phòng" at bounding box center [536, 213] width 84 height 7
type input "0"
click at [358, 234] on span "[PERSON_NAME] và Giao hàng" at bounding box center [349, 232] width 65 height 7
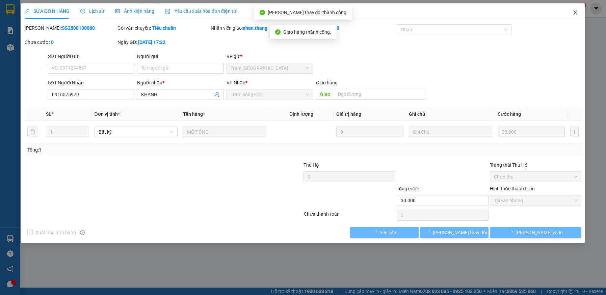
click at [575, 12] on icon "close" at bounding box center [576, 12] width 4 height 4
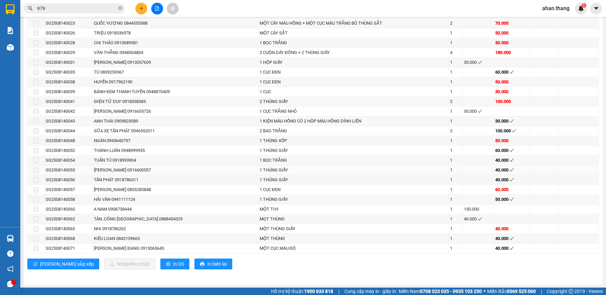
scroll to position [763, 0]
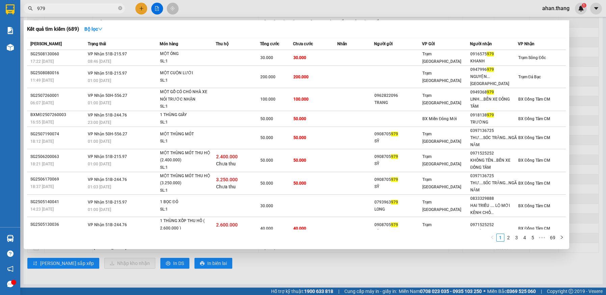
click at [55, 7] on input "979" at bounding box center [77, 8] width 80 height 7
type input "9"
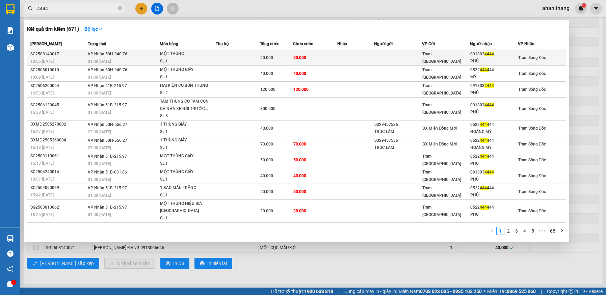
type input "4444"
click at [241, 57] on td at bounding box center [238, 58] width 44 height 16
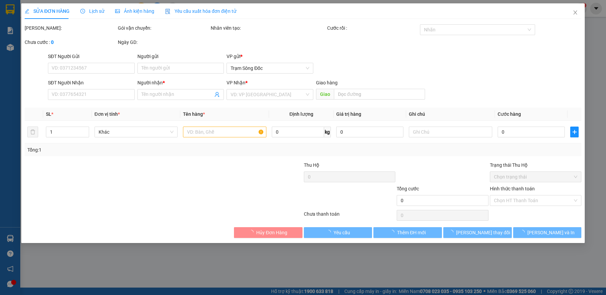
type input "0918034444"
type input "PHÚ"
type input "50.000"
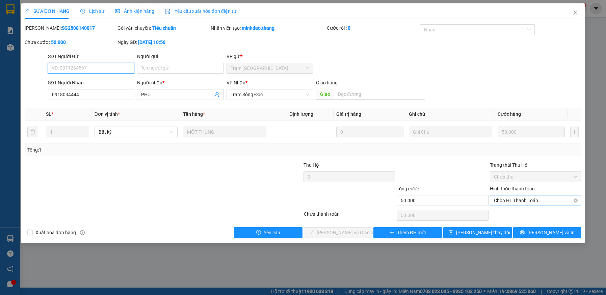
click at [526, 201] on span "Chọn HT Thanh Toán" at bounding box center [536, 201] width 84 height 10
click at [517, 216] on div "Tại văn phòng" at bounding box center [536, 213] width 84 height 7
type input "0"
click at [337, 232] on span "[PERSON_NAME] và Giao hàng" at bounding box center [349, 232] width 65 height 7
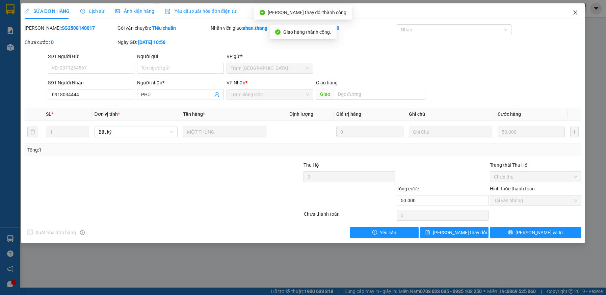
click at [575, 11] on icon "close" at bounding box center [575, 12] width 5 height 5
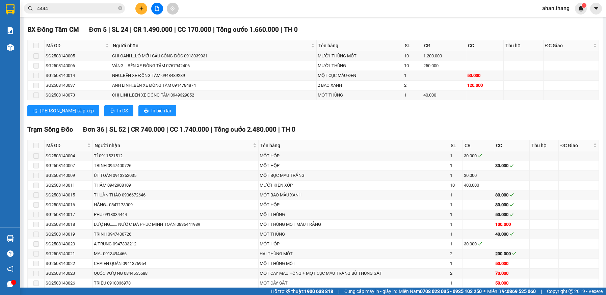
scroll to position [540, 0]
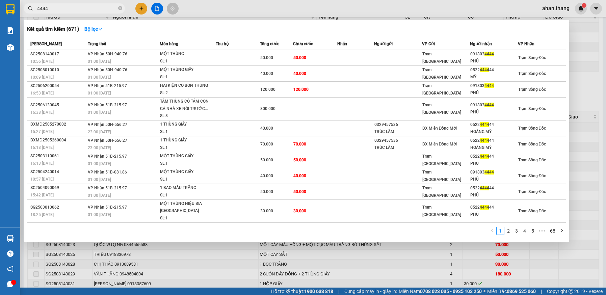
click at [58, 10] on input "4444" at bounding box center [77, 8] width 80 height 7
type input "4"
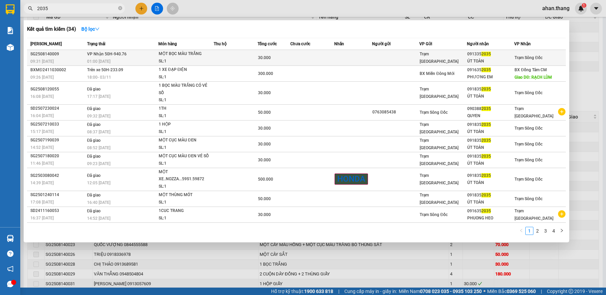
type input "2035"
click at [393, 58] on td at bounding box center [395, 58] width 47 height 16
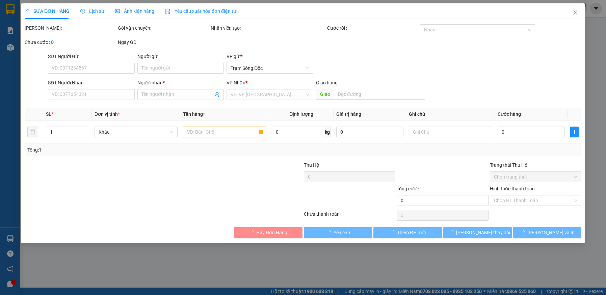
type input "0913352035"
type input "ÚT TOÀN"
type input "30.000"
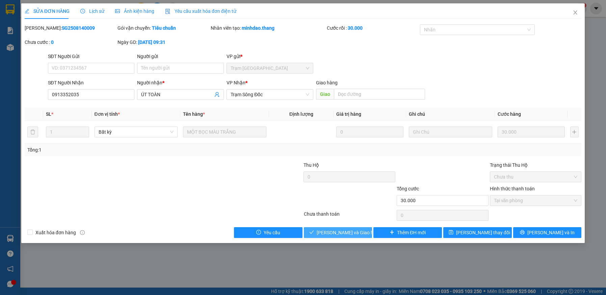
click at [348, 231] on span "[PERSON_NAME] và Giao hàng" at bounding box center [349, 232] width 65 height 7
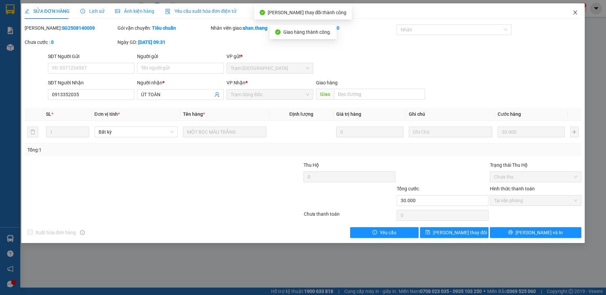
click at [576, 12] on icon "close" at bounding box center [576, 12] width 4 height 4
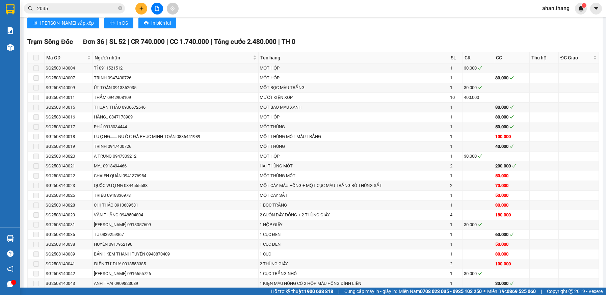
scroll to position [594, 0]
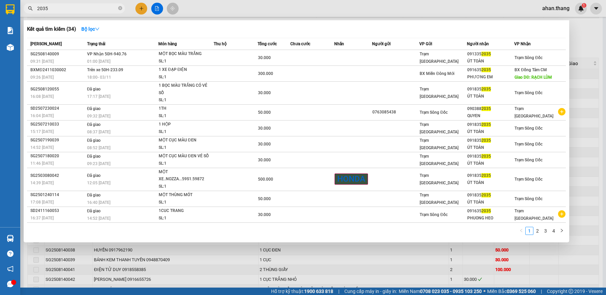
click at [56, 11] on input "2035" at bounding box center [77, 8] width 80 height 7
type input "2"
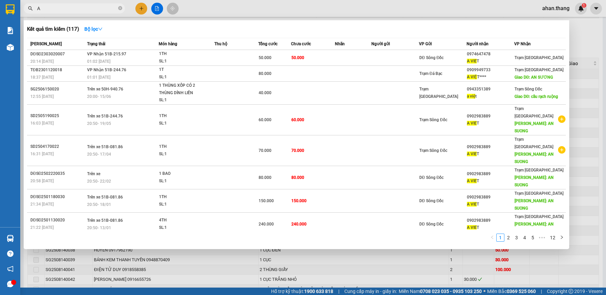
type input "A"
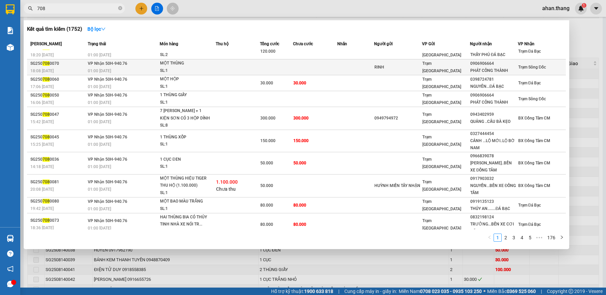
scroll to position [13, 0]
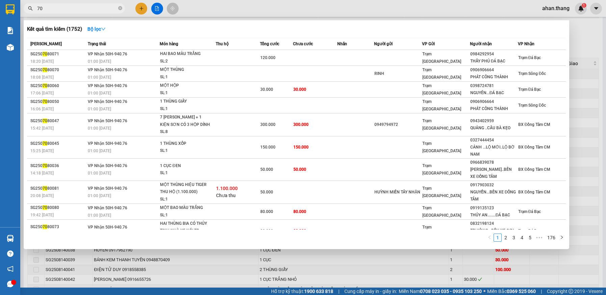
type input "7"
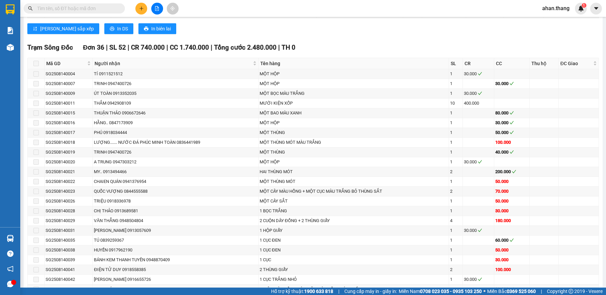
type input "8"
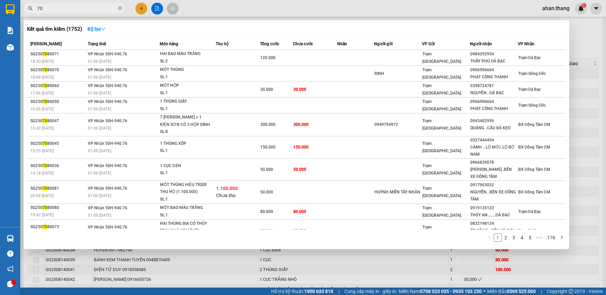
type input "708"
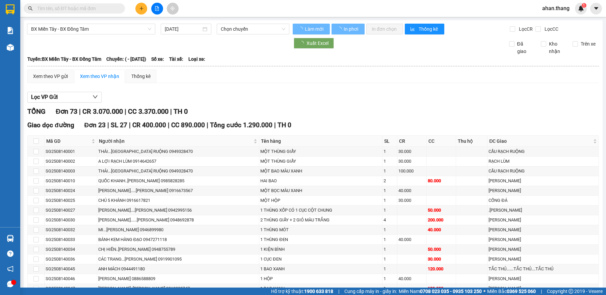
type input "[DATE]"
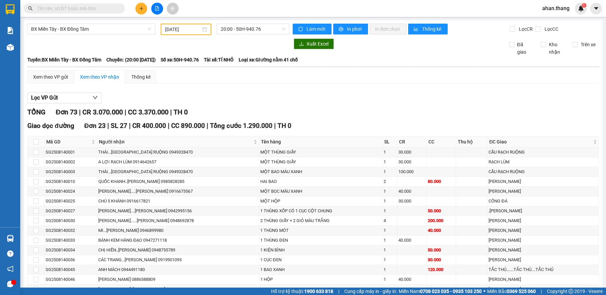
click at [105, 8] on input "text" at bounding box center [77, 8] width 80 height 7
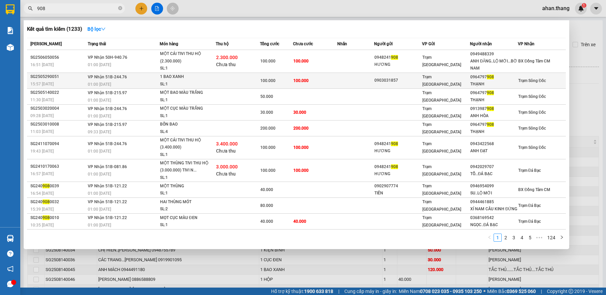
scroll to position [6, 0]
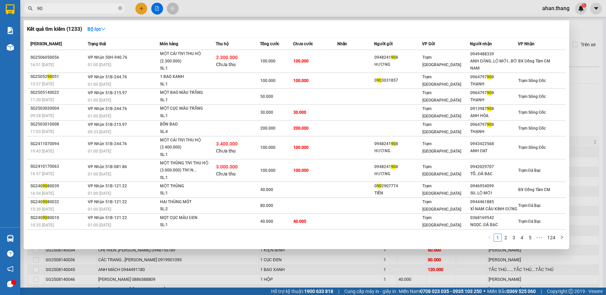
type input "9"
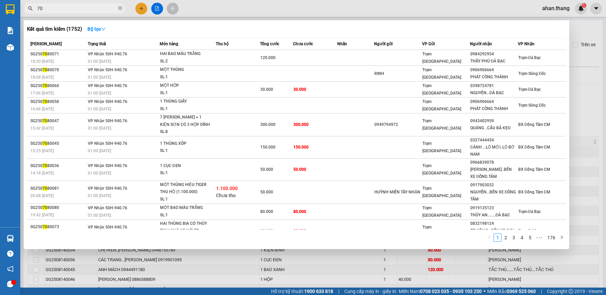
type input "7"
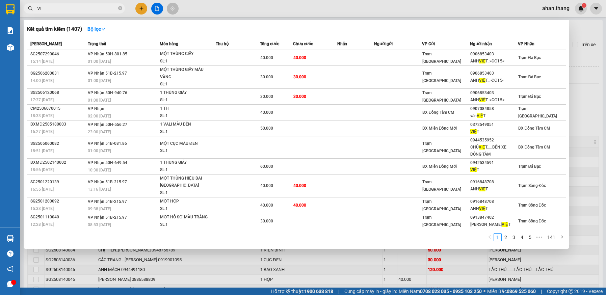
type input "V"
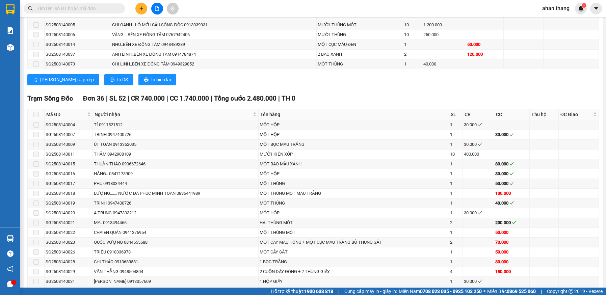
scroll to position [574, 0]
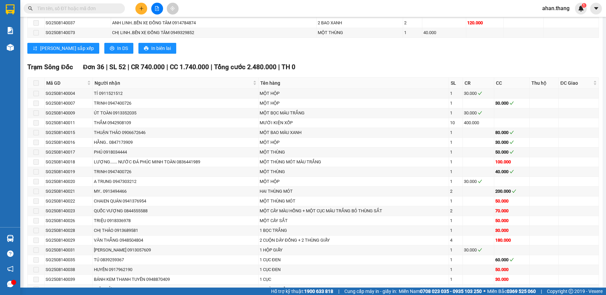
click at [587, 3] on div "ahan.thang 1" at bounding box center [571, 9] width 69 height 12
click at [587, 4] on div "ahan.thang 1" at bounding box center [571, 9] width 69 height 12
click at [101, 10] on input "text" at bounding box center [77, 8] width 80 height 7
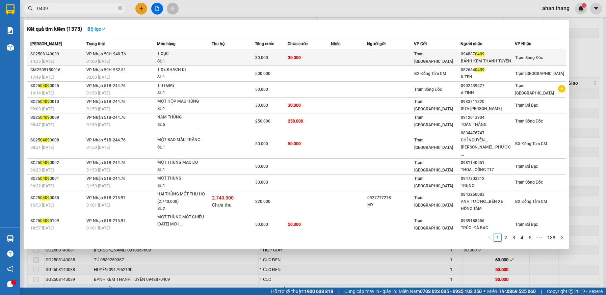
type input "0409"
click at [435, 57] on div "Trạm [GEOGRAPHIC_DATA]" at bounding box center [437, 57] width 46 height 15
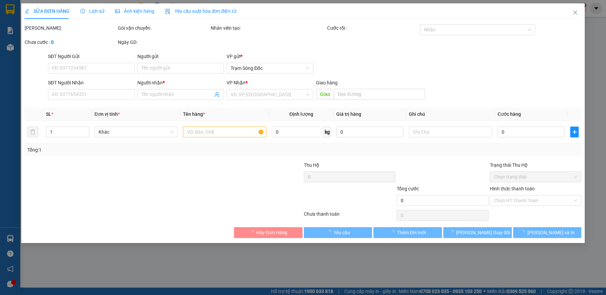
type input "0948870409"
type input "BÁNH KEM THANH TUYỀN"
type input "30.000"
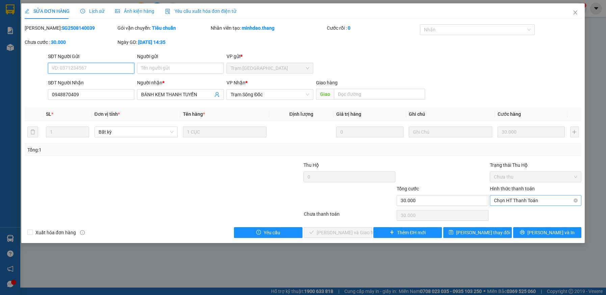
click at [530, 198] on span "Chọn HT Thanh Toán" at bounding box center [536, 201] width 84 height 10
click at [530, 216] on div "Tại văn phòng" at bounding box center [536, 213] width 84 height 7
type input "0"
click at [330, 230] on span "[PERSON_NAME] và Giao hàng" at bounding box center [349, 232] width 65 height 7
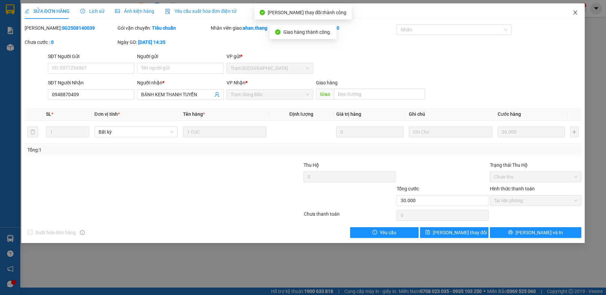
click at [575, 14] on icon "close" at bounding box center [576, 12] width 4 height 4
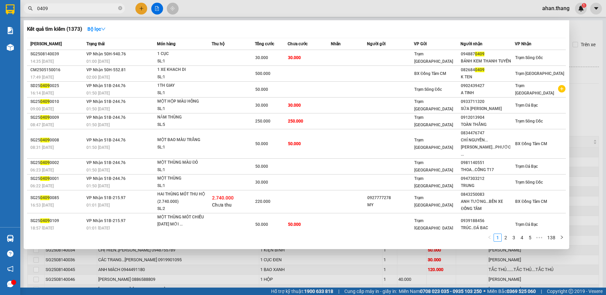
click at [108, 9] on input "0409" at bounding box center [77, 8] width 80 height 7
type input "0"
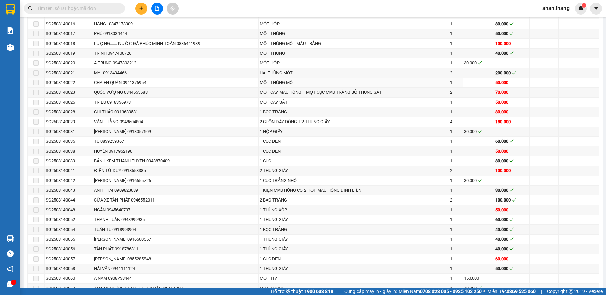
scroll to position [709, 0]
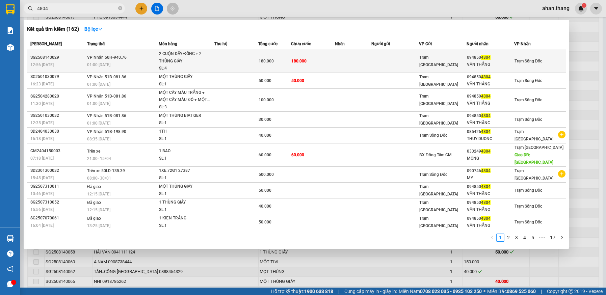
type input "4804"
click at [343, 62] on td at bounding box center [353, 61] width 36 height 23
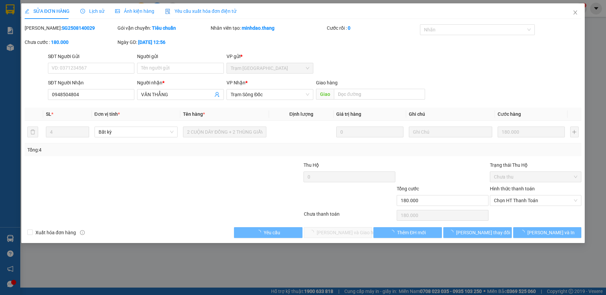
type input "0948504804"
type input "VĂN THẲNG"
type input "180.000"
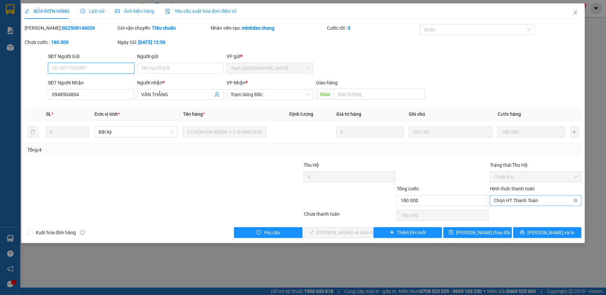
click at [524, 201] on span "Chọn HT Thanh Toán" at bounding box center [536, 201] width 84 height 10
click at [526, 213] on div "Tại văn phòng" at bounding box center [536, 213] width 84 height 7
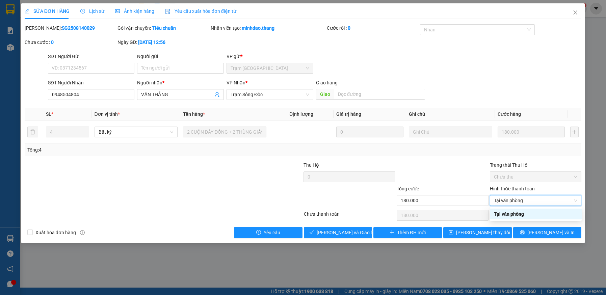
type input "0"
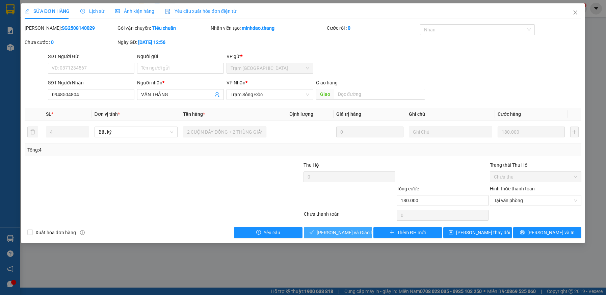
click at [355, 234] on span "[PERSON_NAME] và Giao hàng" at bounding box center [349, 232] width 65 height 7
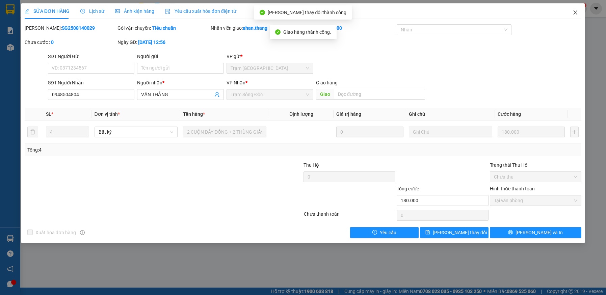
click at [575, 10] on icon "close" at bounding box center [575, 12] width 5 height 5
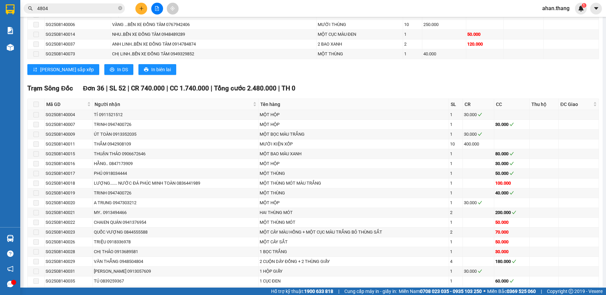
scroll to position [574, 0]
